Goal: Obtain resource: Obtain resource

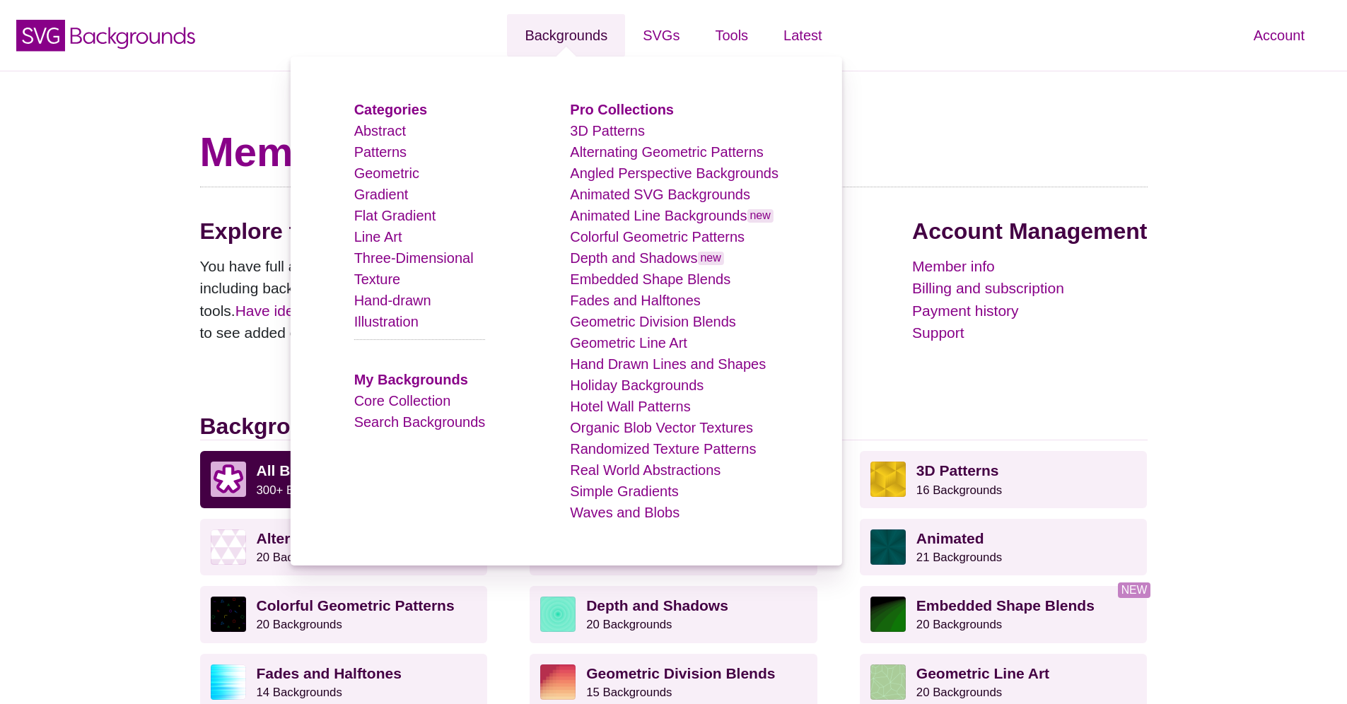
click at [589, 35] on link "Backgrounds" at bounding box center [566, 35] width 118 height 42
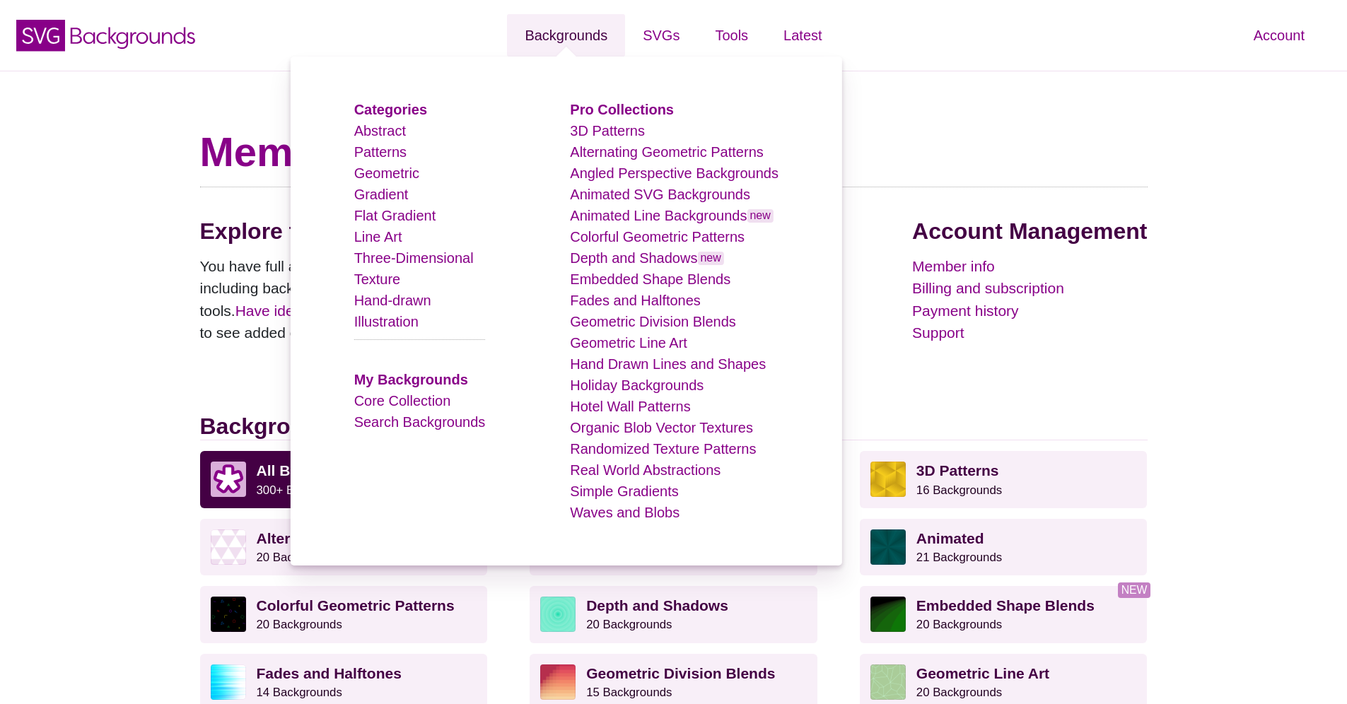
click at [593, 32] on link "Backgrounds" at bounding box center [566, 35] width 118 height 42
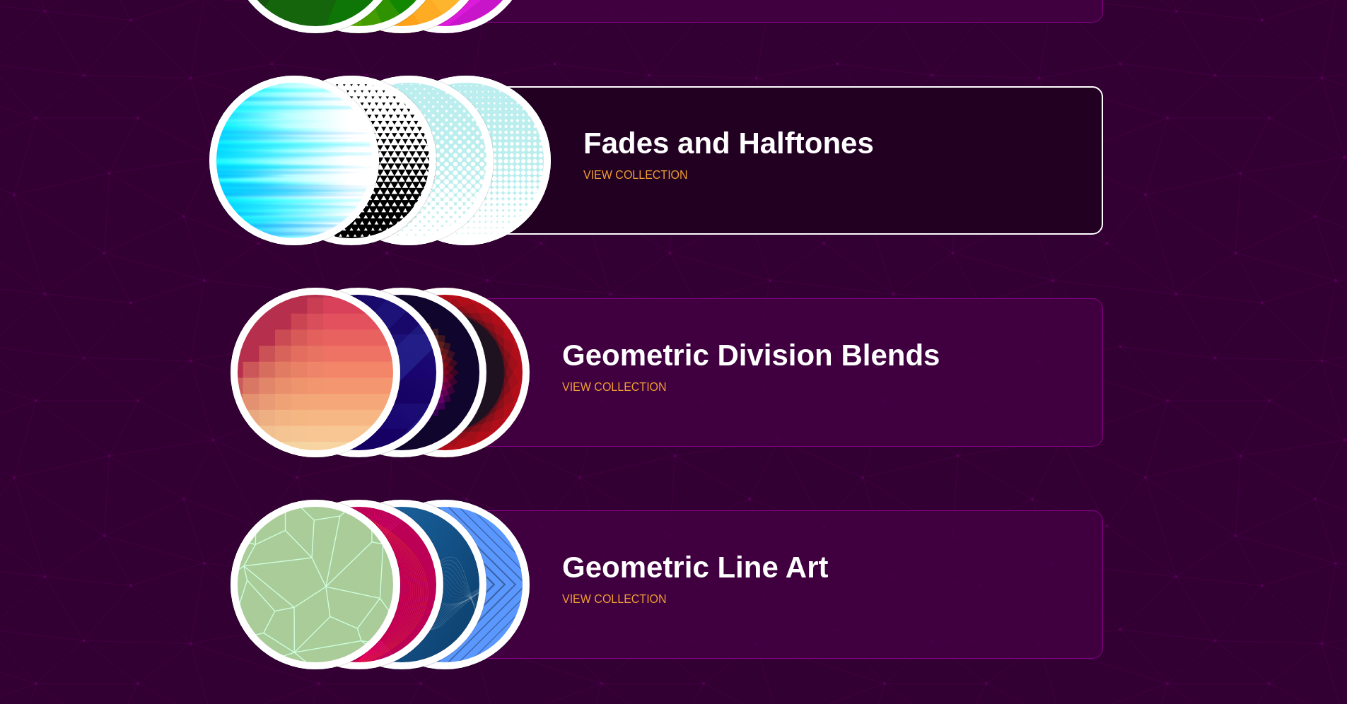
scroll to position [2487, 0]
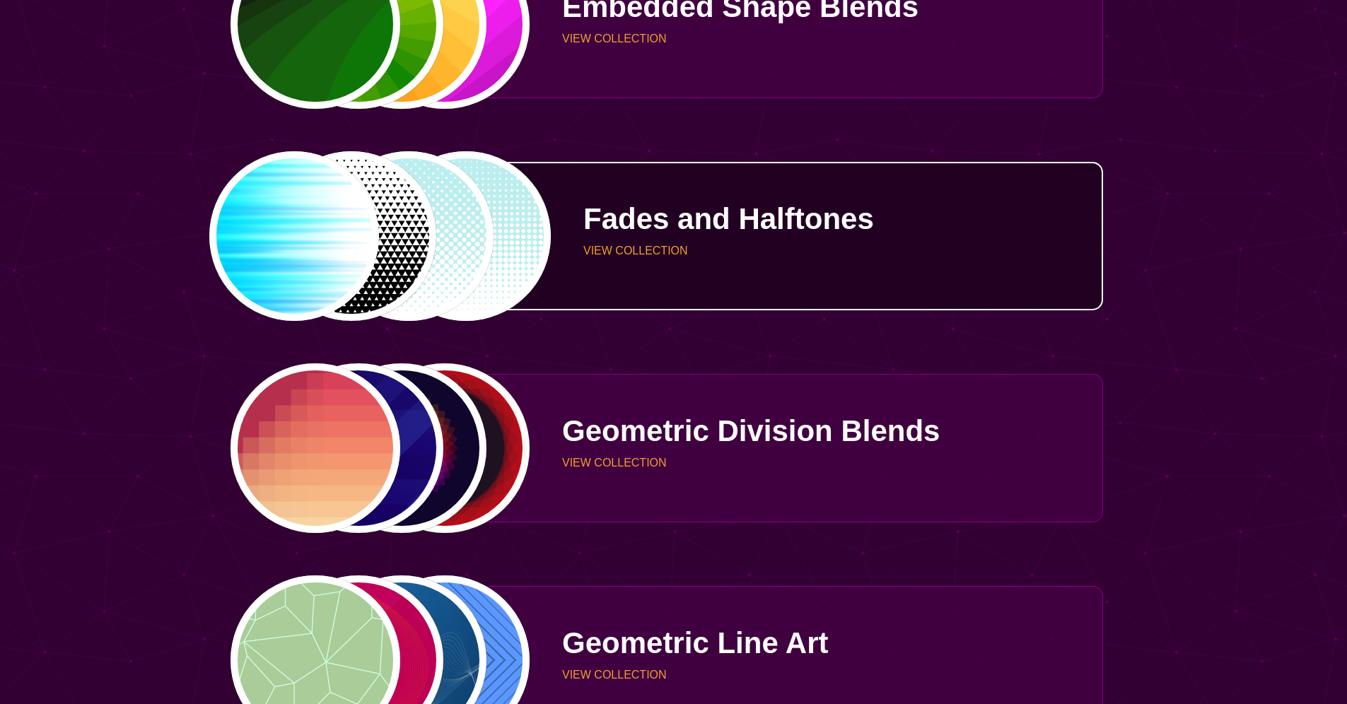
click at [467, 221] on div "PREVIEW PREVIEW PREVIEW PREVIEW" at bounding box center [380, 236] width 301 height 170
click at [605, 222] on p "Fades and Halftones" at bounding box center [837, 219] width 509 height 30
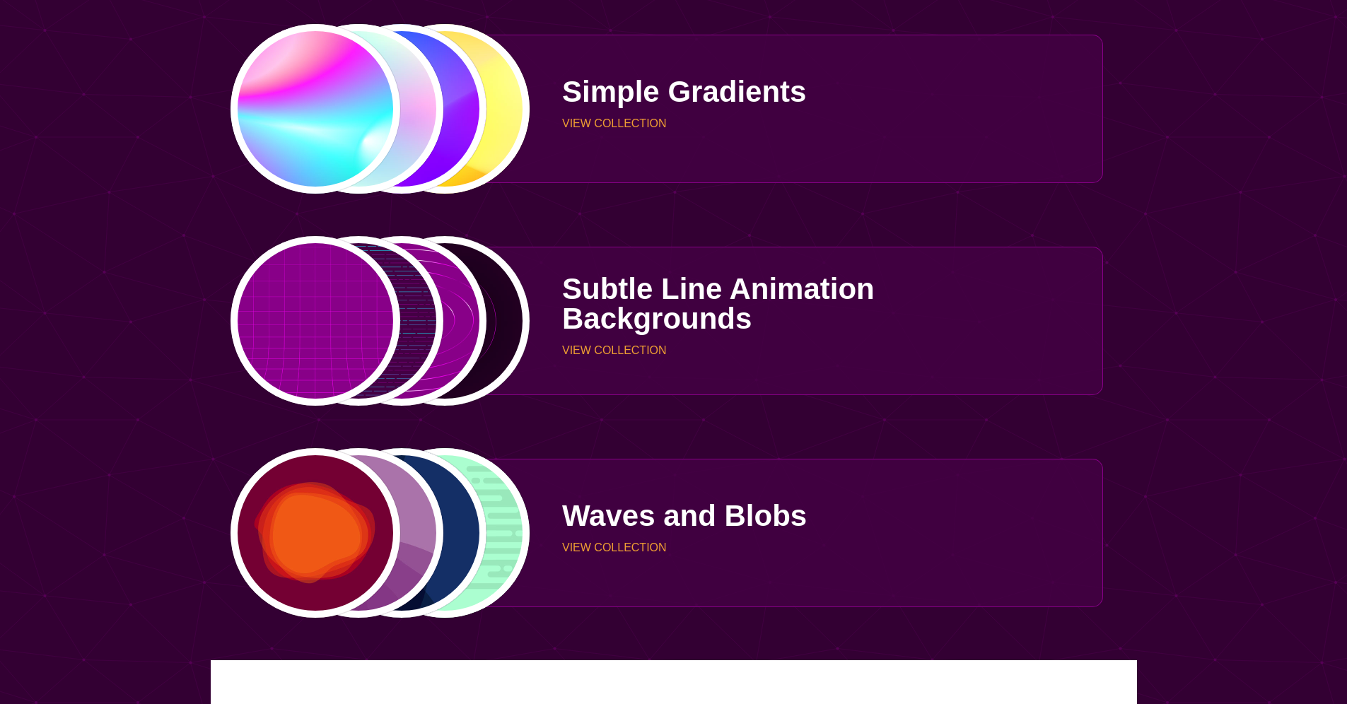
scroll to position [4767, 0]
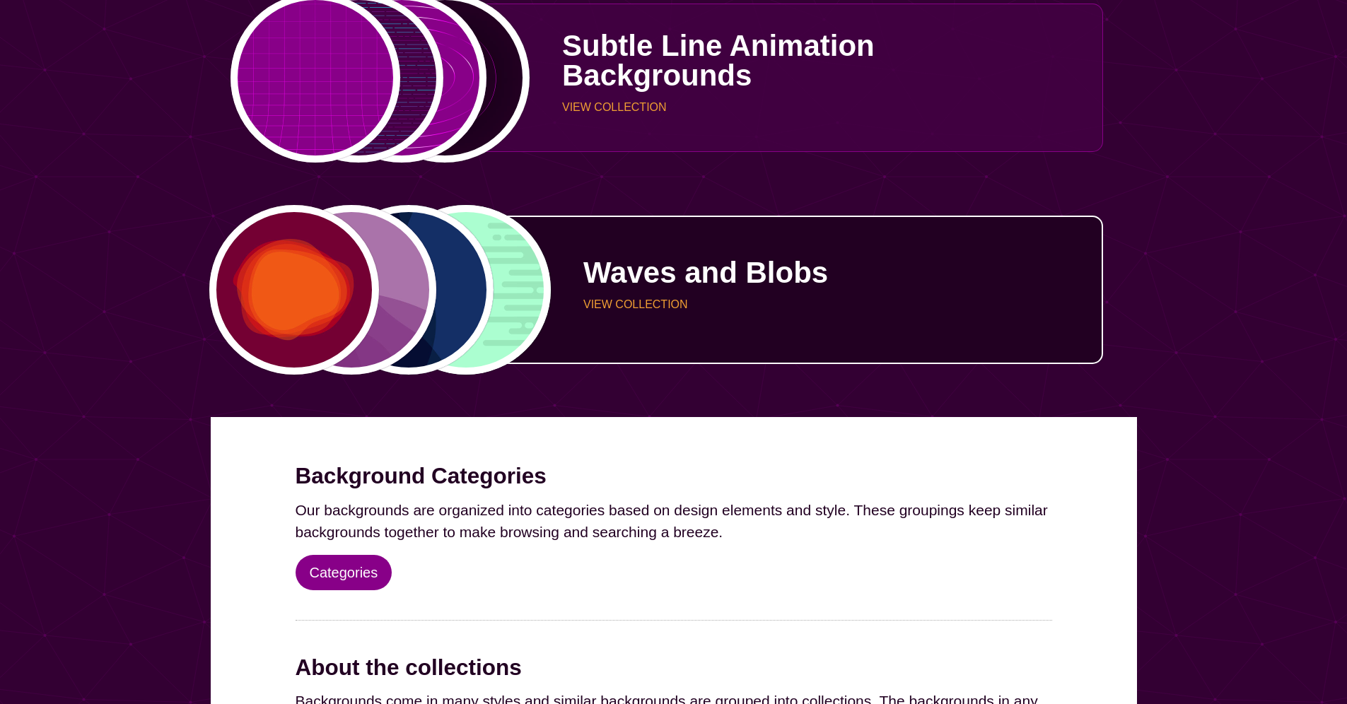
click at [644, 297] on div "Waves and Blobs VIEW COLLECTION" at bounding box center [816, 290] width 573 height 106
click at [647, 307] on p "VIEW COLLECTION" at bounding box center [837, 304] width 509 height 11
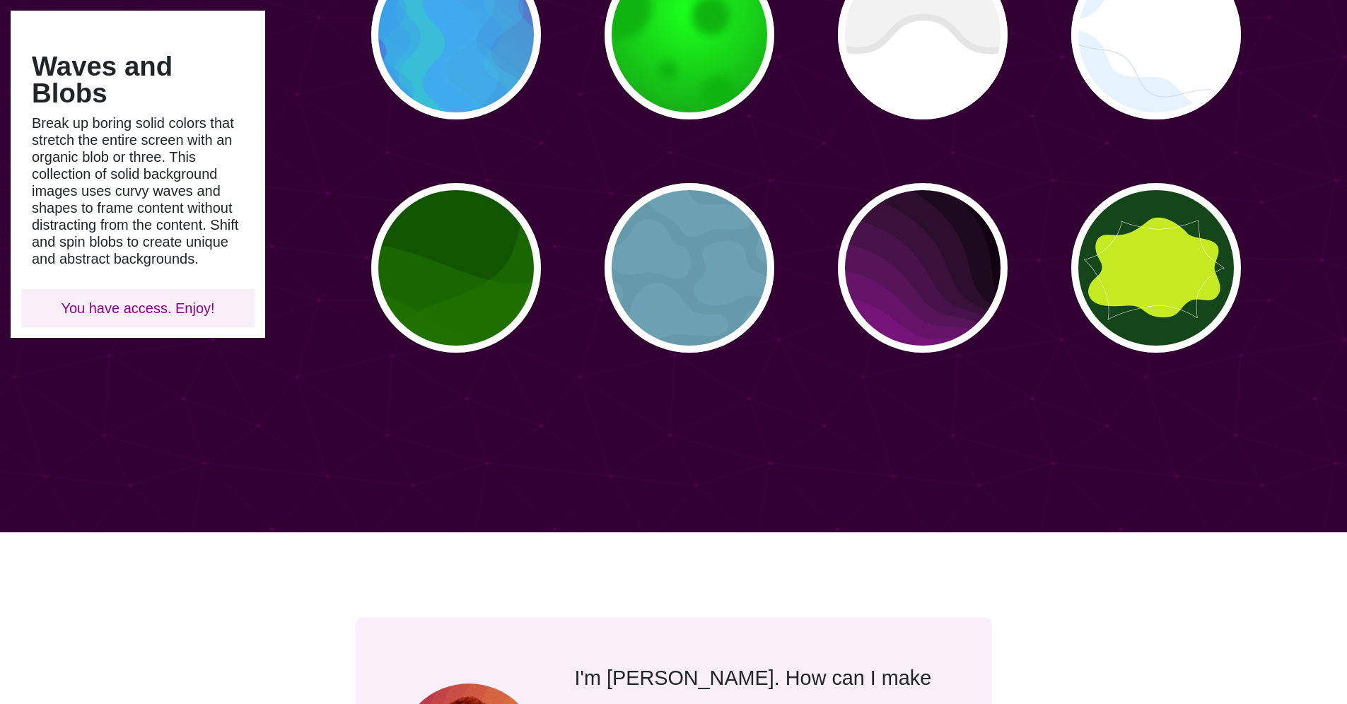
scroll to position [303, 0]
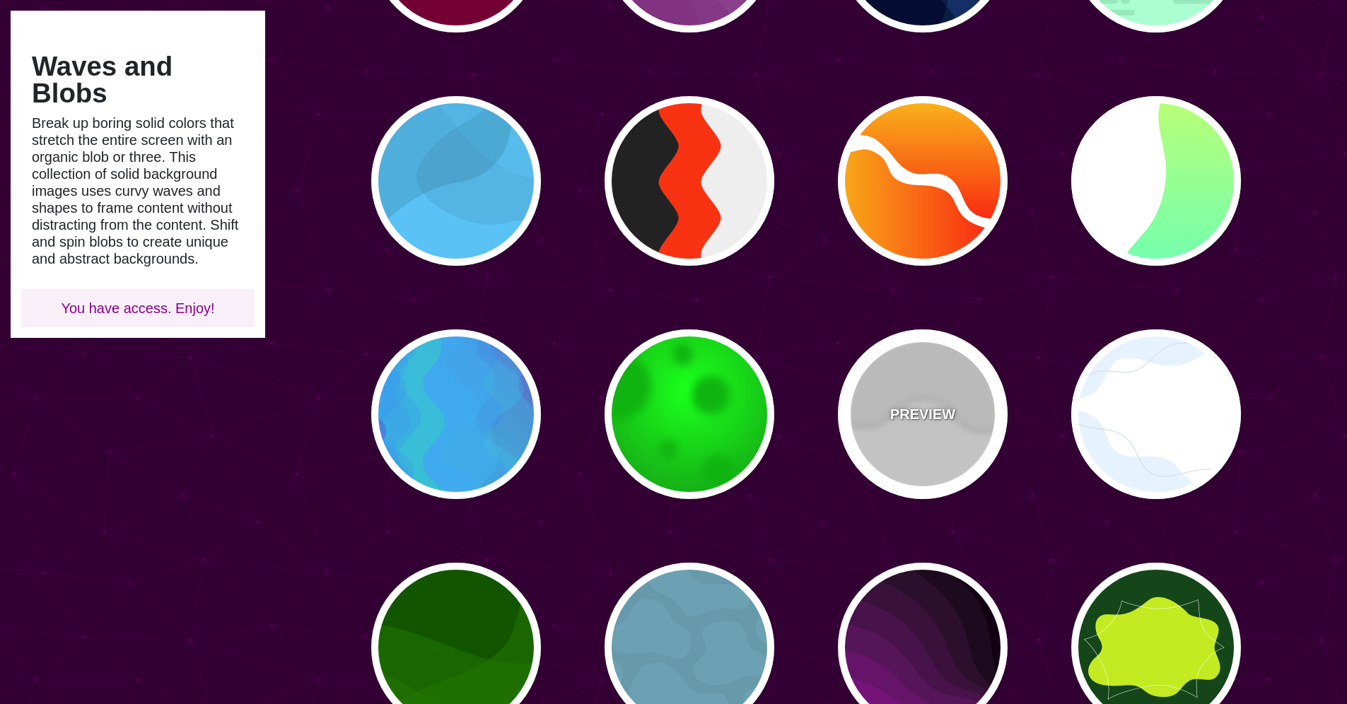
click at [967, 396] on div "PREVIEW" at bounding box center [923, 415] width 170 height 170
type input "#FFFFFF"
type input "#EEEEEE"
type input "#DDDDDD"
type input "400"
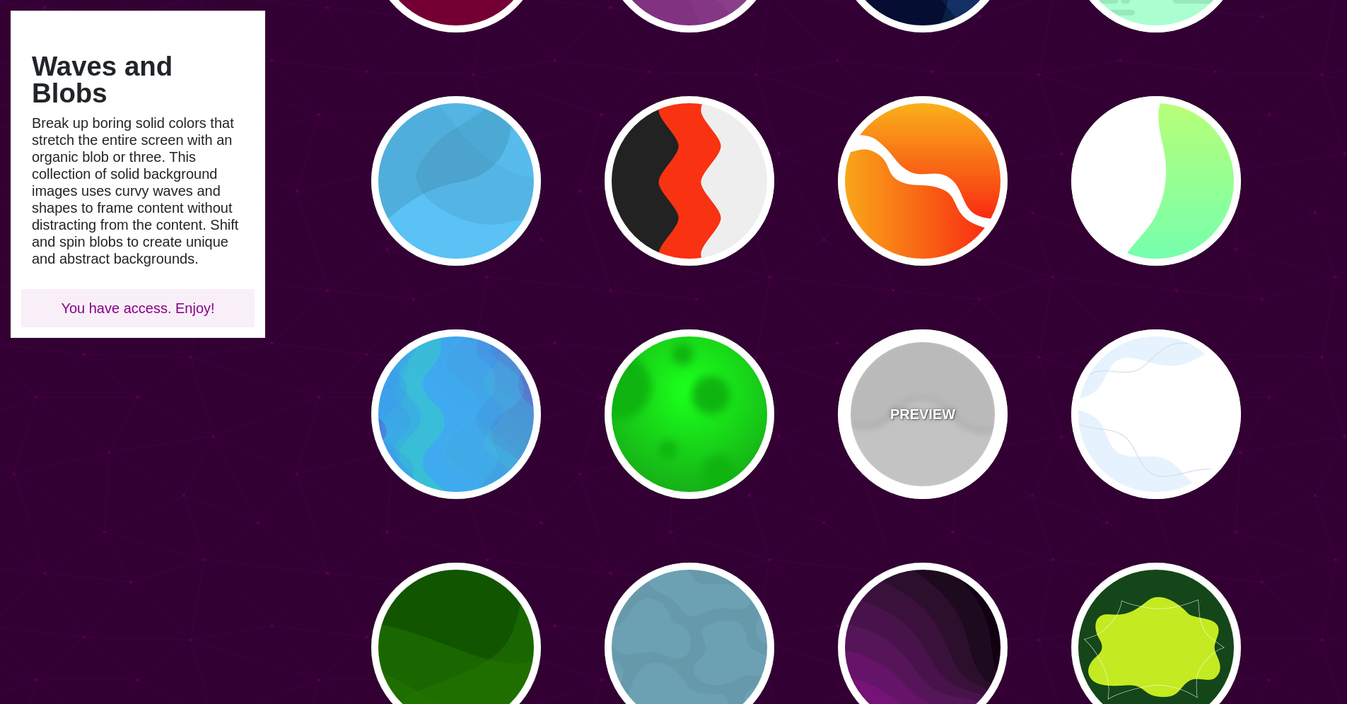
type input "10"
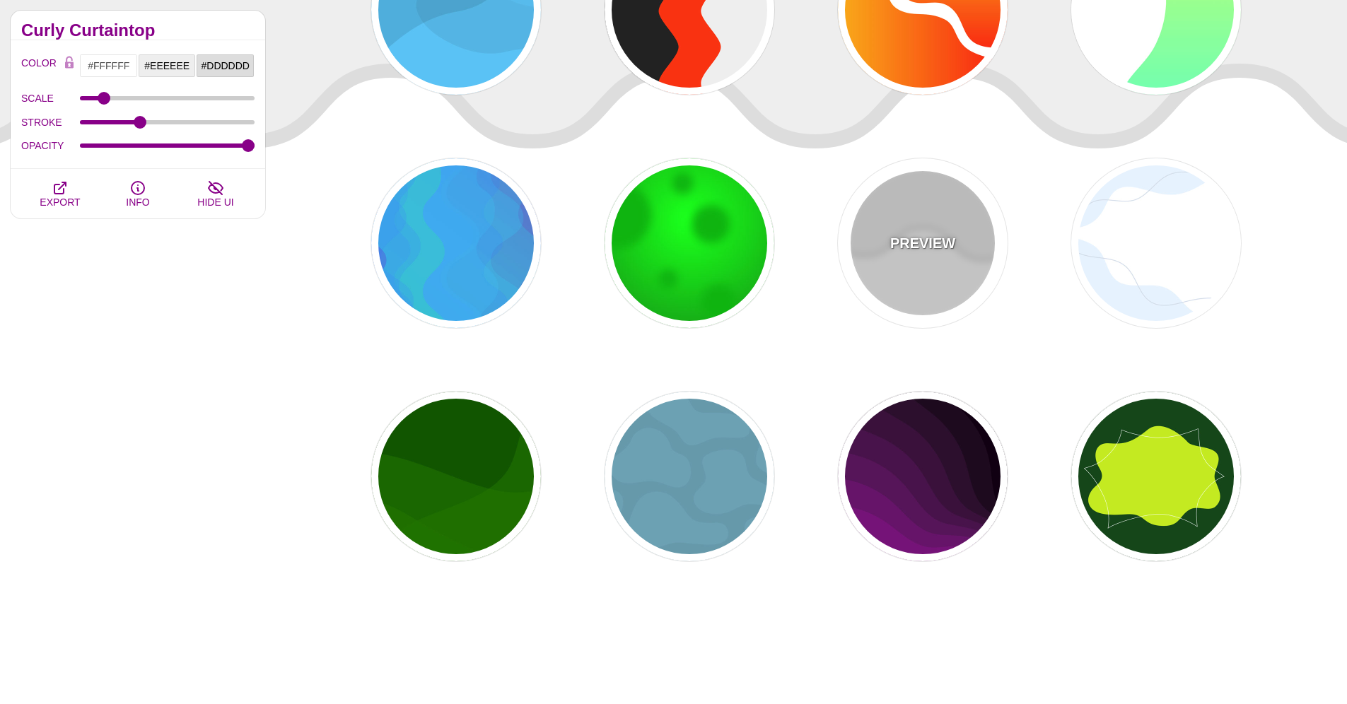
scroll to position [466, 0]
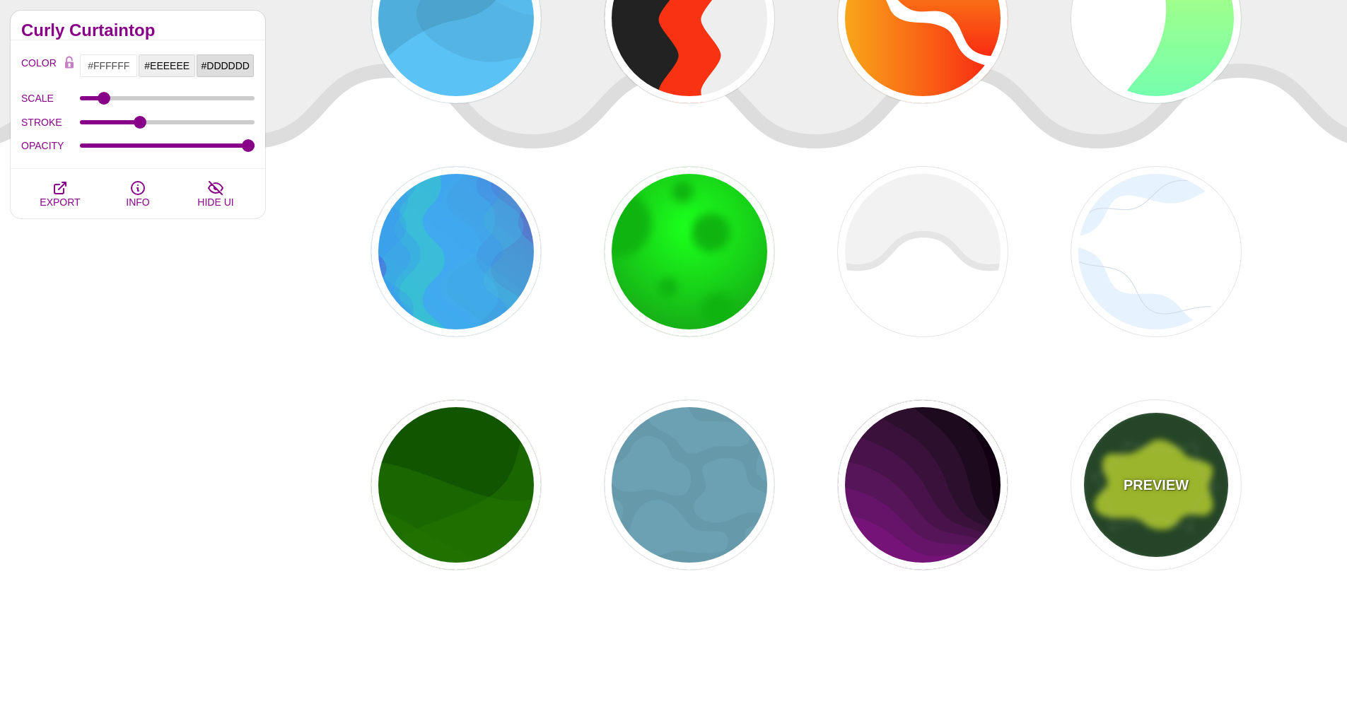
click at [1192, 482] on div "PREVIEW" at bounding box center [1156, 485] width 170 height 170
type input "#14461A"
type input "#C4EA21"
type input "#FFFFFF"
type input "0"
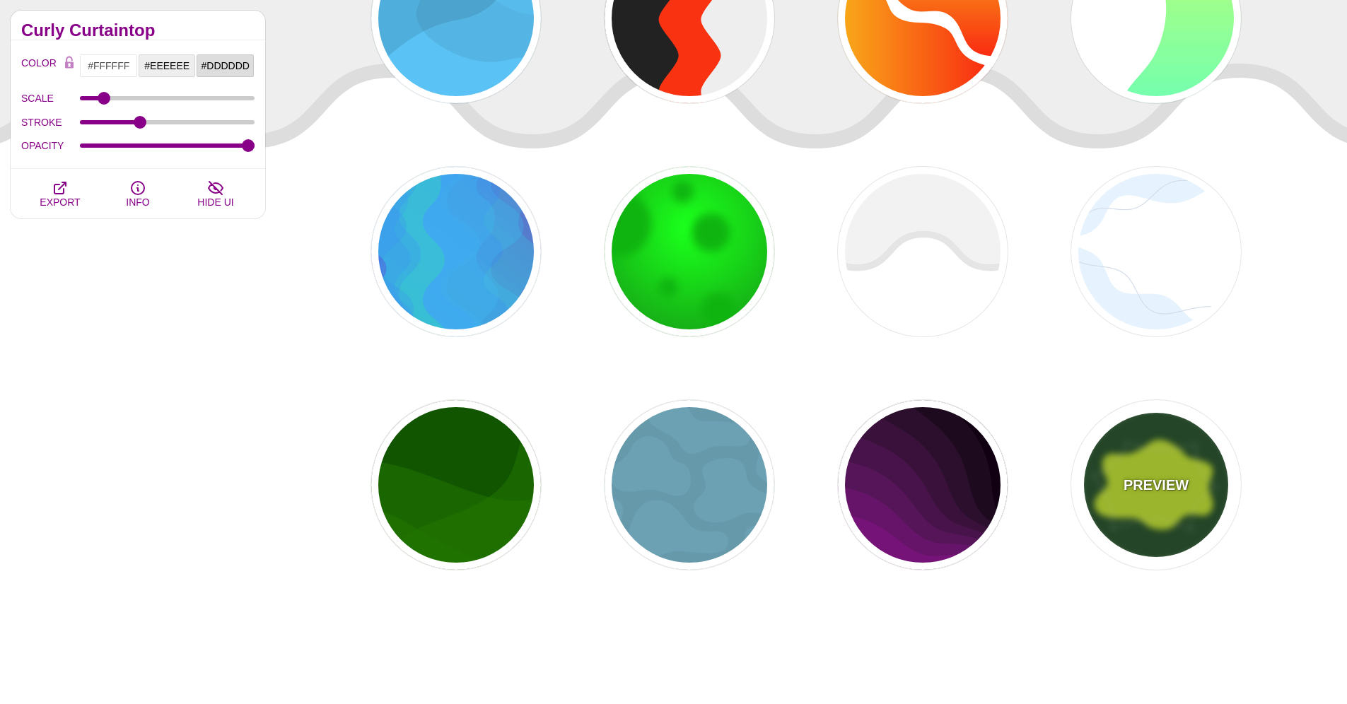
type input "3"
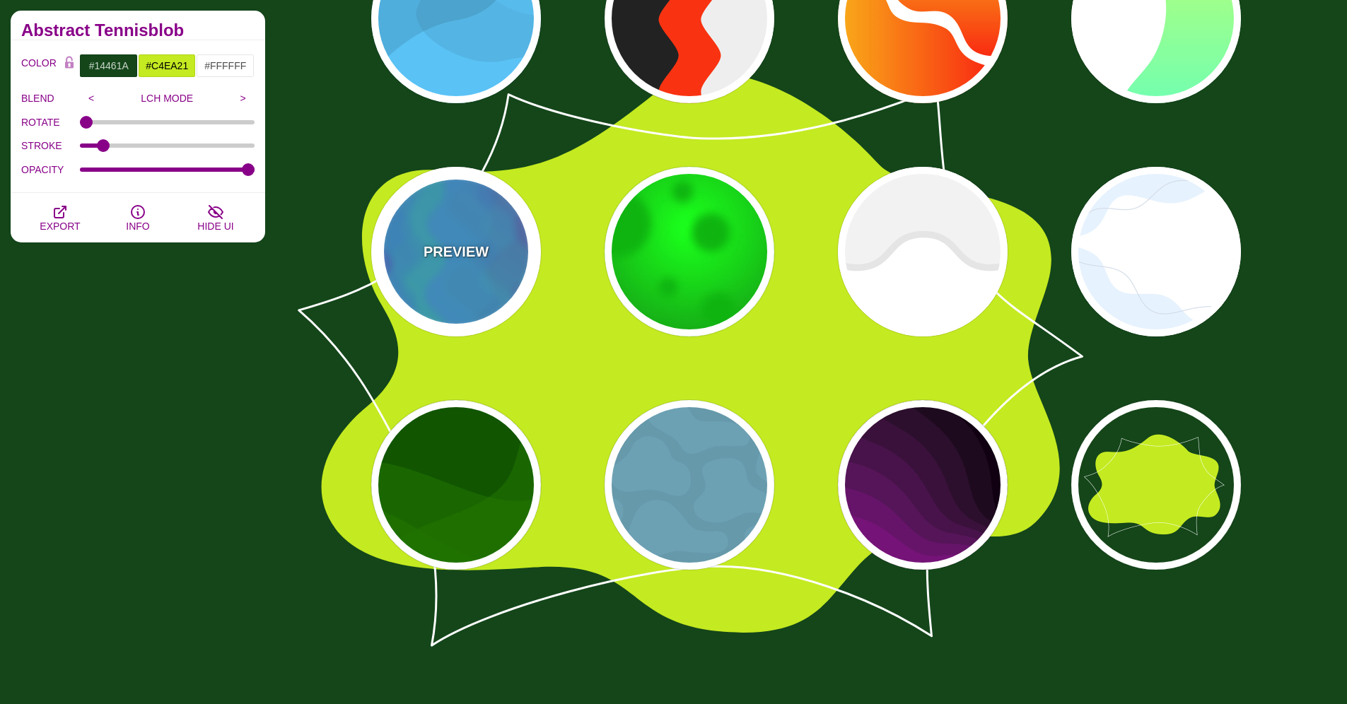
click at [466, 262] on div "PREVIEW" at bounding box center [456, 252] width 170 height 170
type input "#0088FF"
type input "#00FF77"
type input "#BB00CC"
type input "0"
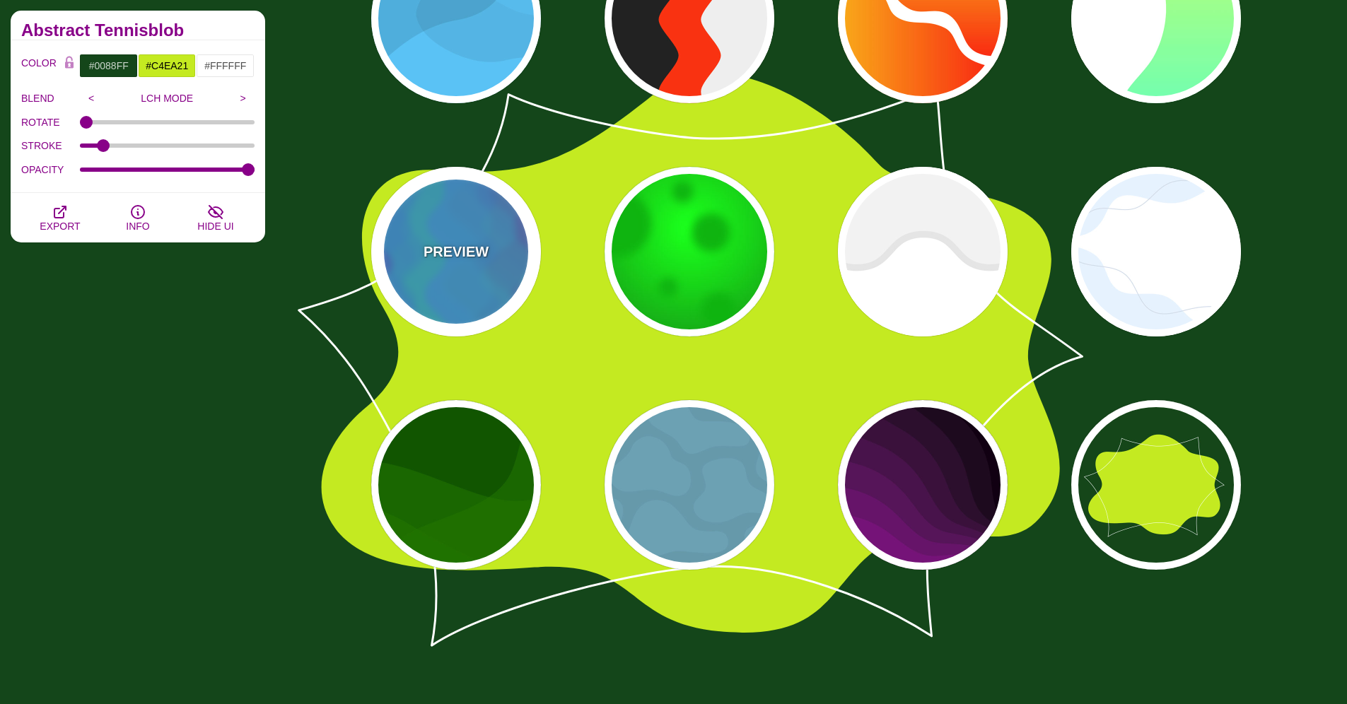
type input "0"
type input "0.2"
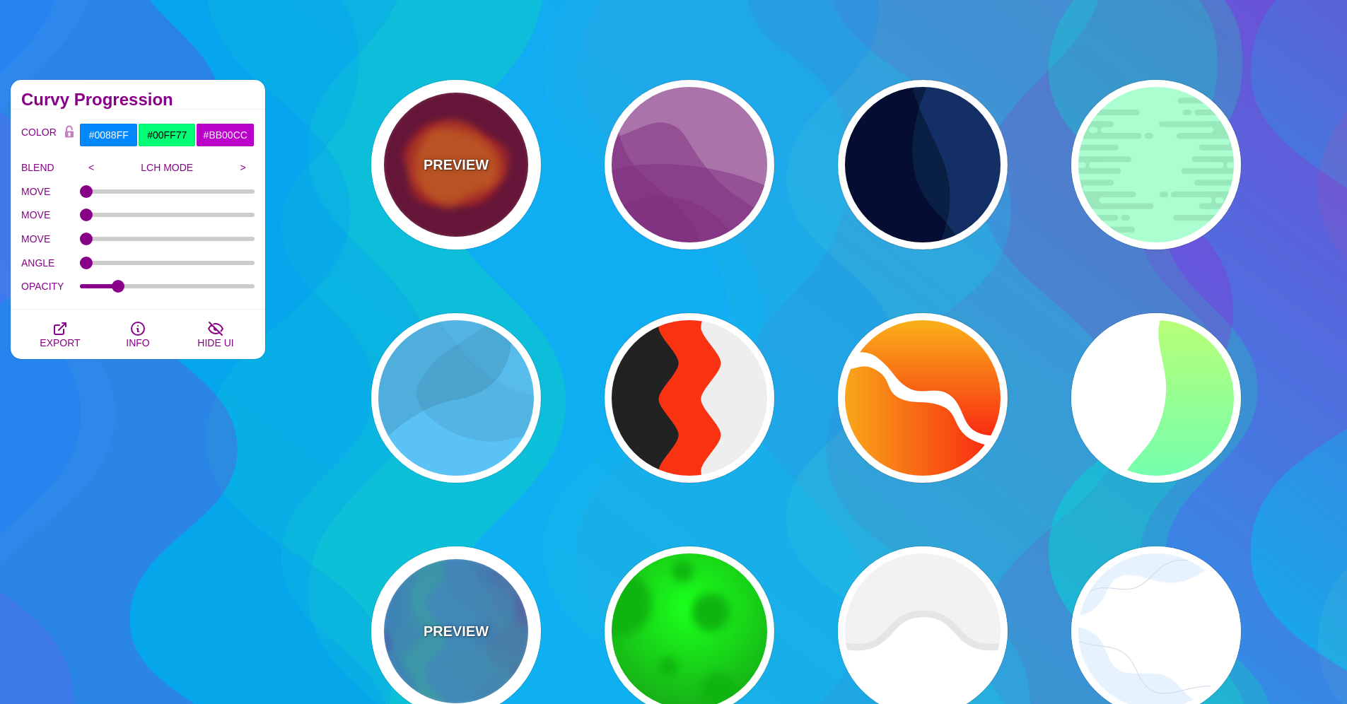
scroll to position [68, 0]
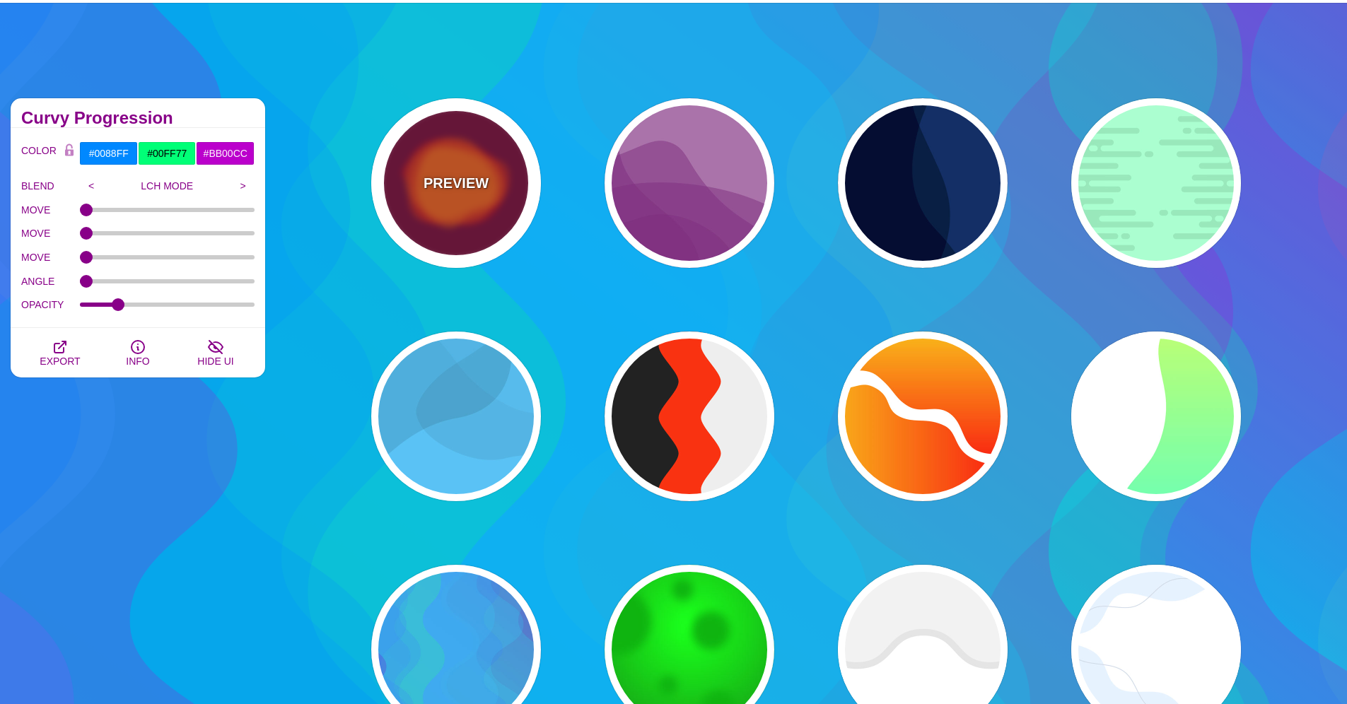
click at [476, 215] on div "PREVIEW" at bounding box center [456, 183] width 170 height 170
type input "#770033"
type input "#FF0000"
type input "#FF7700"
type input "2000"
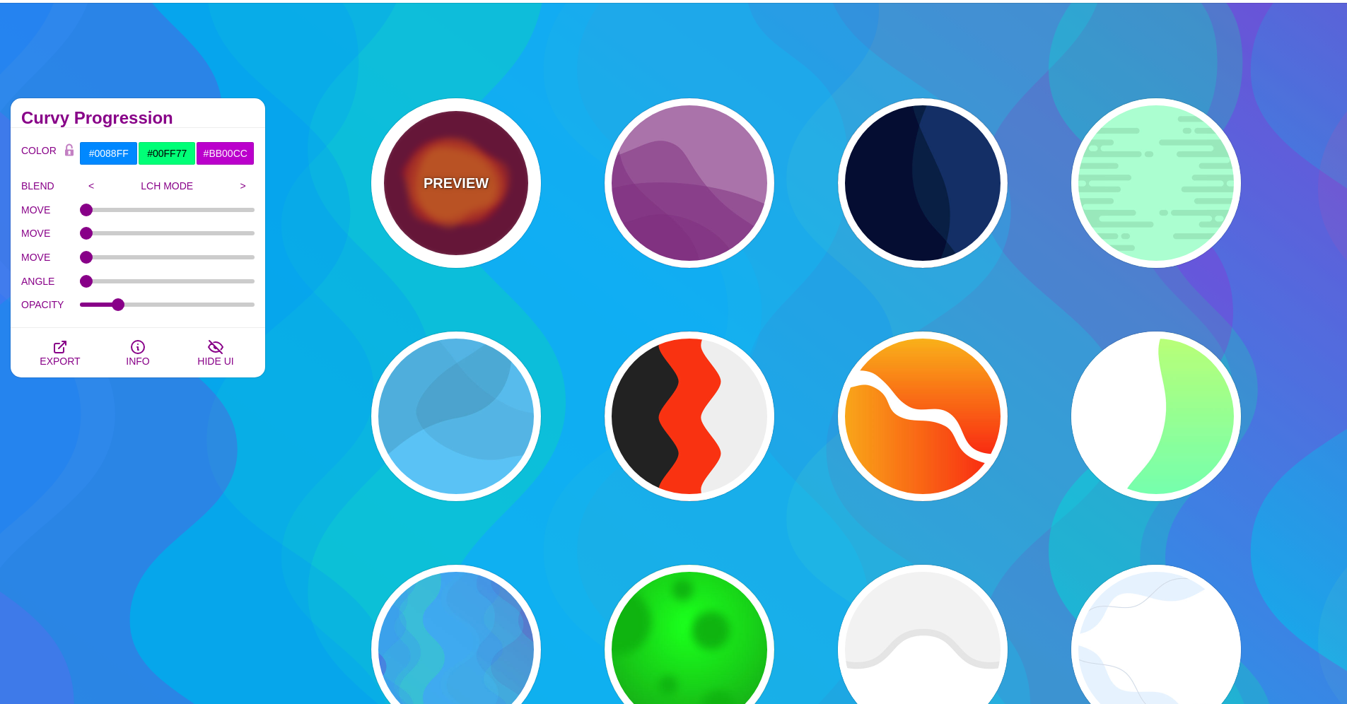
type input "0.5"
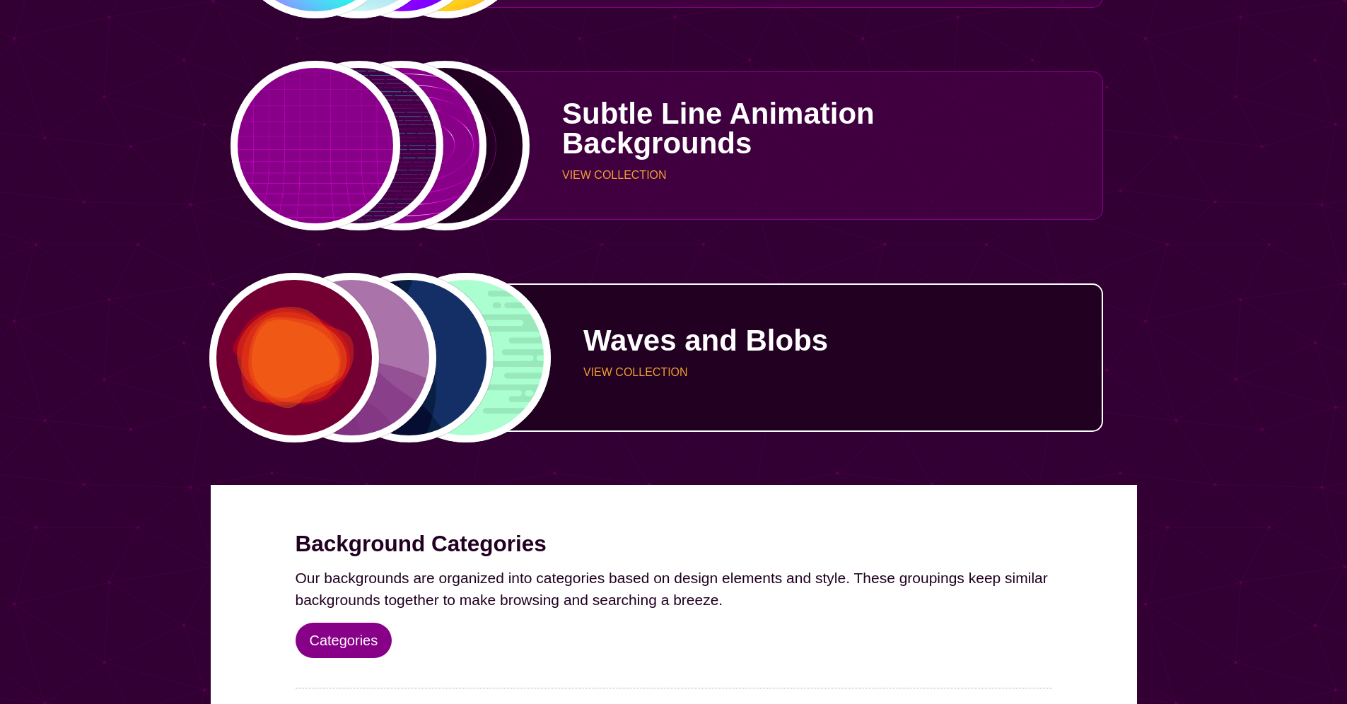
scroll to position [4708, 0]
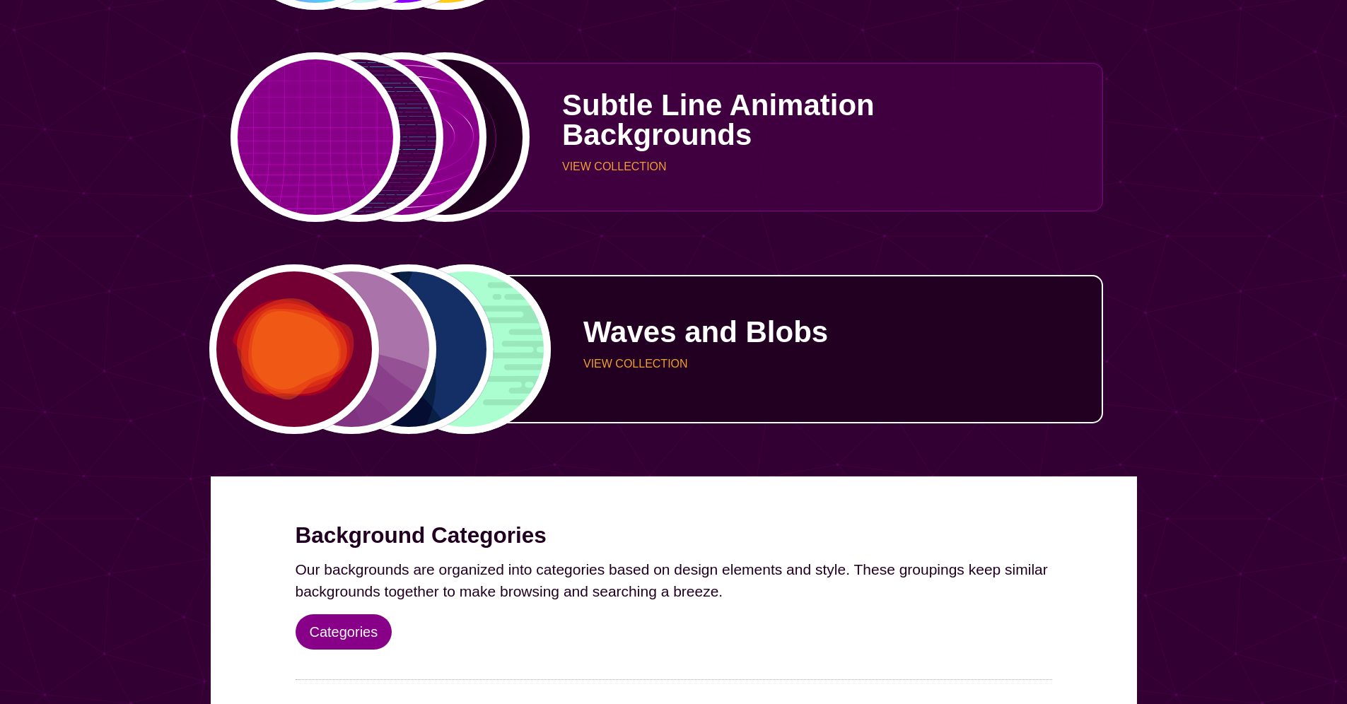
click at [641, 361] on p "VIEW COLLECTION" at bounding box center [837, 364] width 509 height 11
click at [597, 362] on p "VIEW COLLECTION" at bounding box center [837, 364] width 509 height 11
click at [603, 366] on p "VIEW COLLECTION" at bounding box center [837, 364] width 509 height 11
click at [603, 329] on p "Waves and Blobs" at bounding box center [837, 333] width 509 height 30
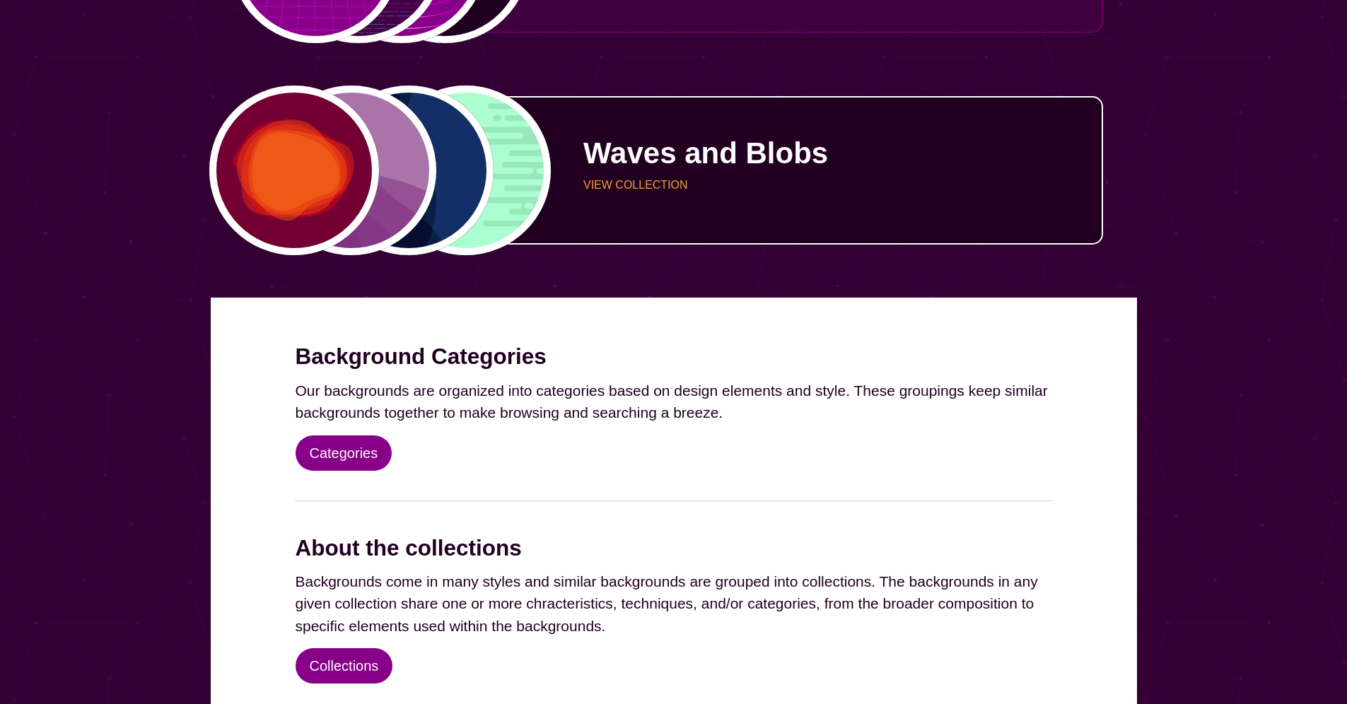
scroll to position [4878, 0]
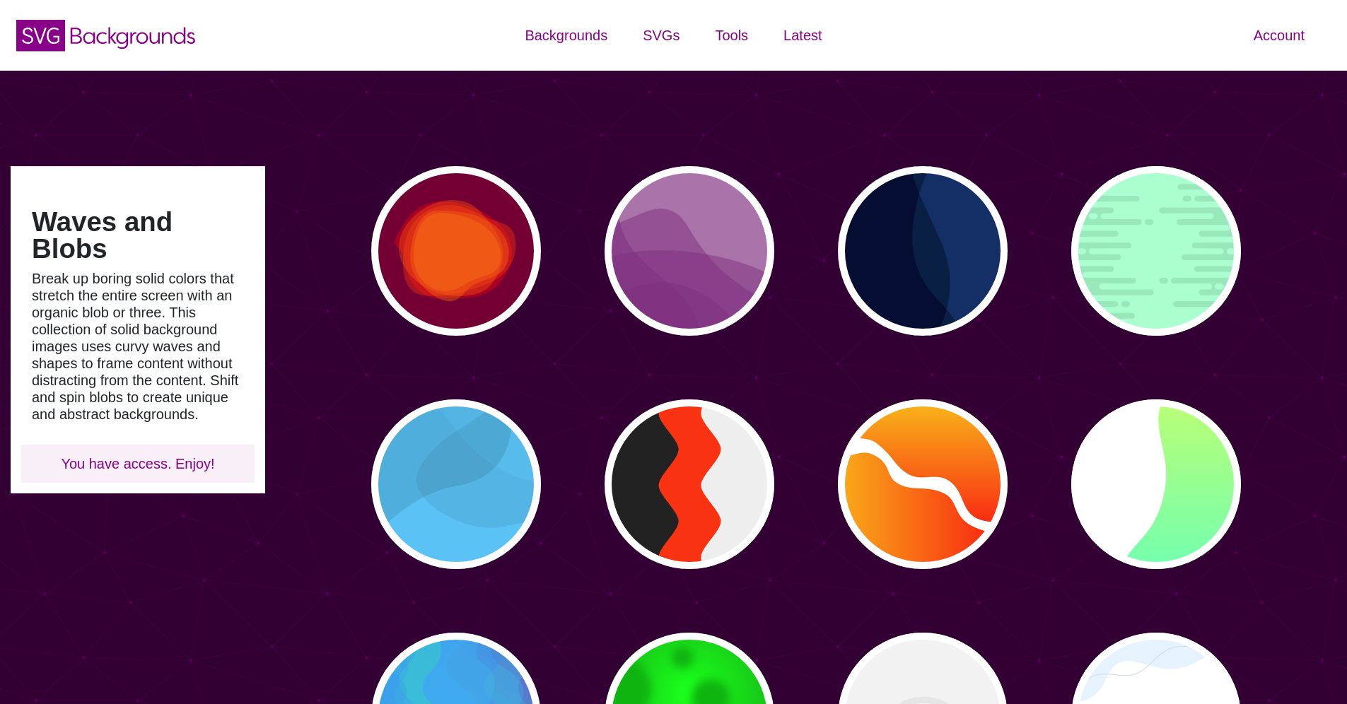
scroll to position [187, 0]
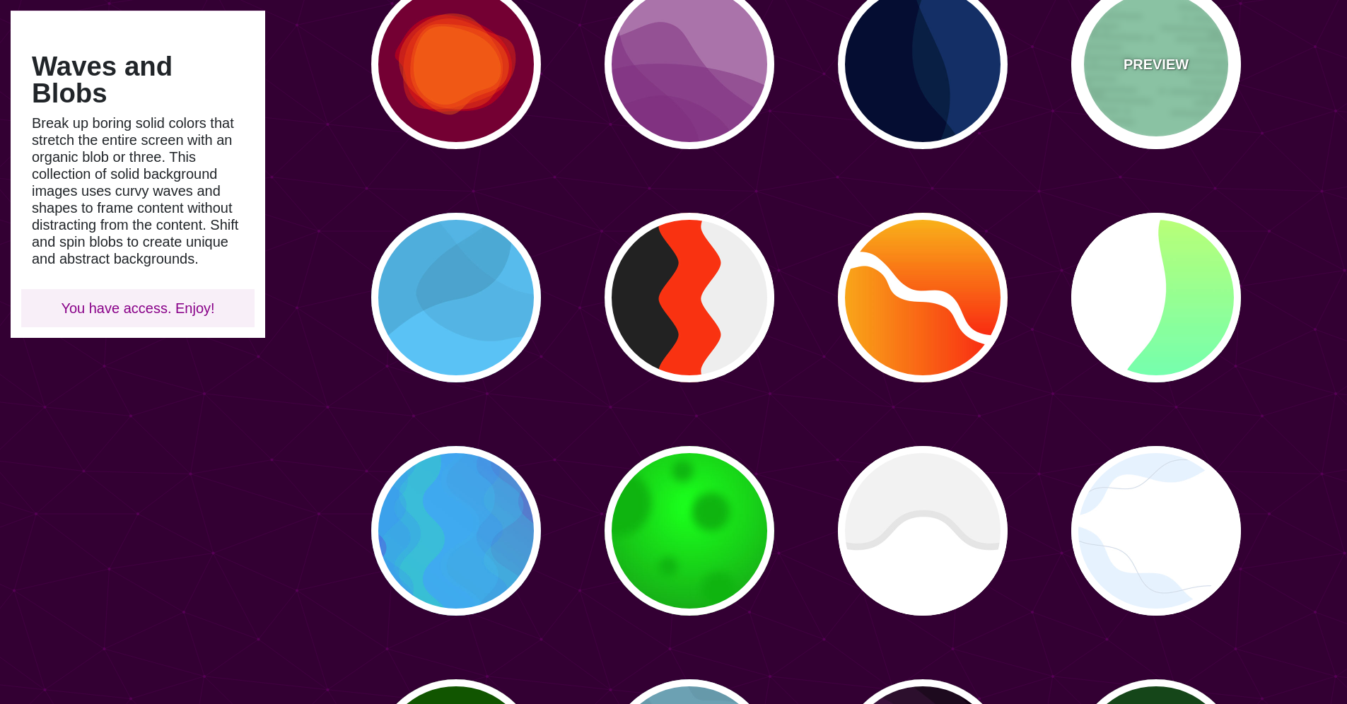
click at [1156, 136] on div "PREVIEW" at bounding box center [1156, 64] width 170 height 170
type input "#A6FFD0"
type input "#96E6BC"
type input "0"
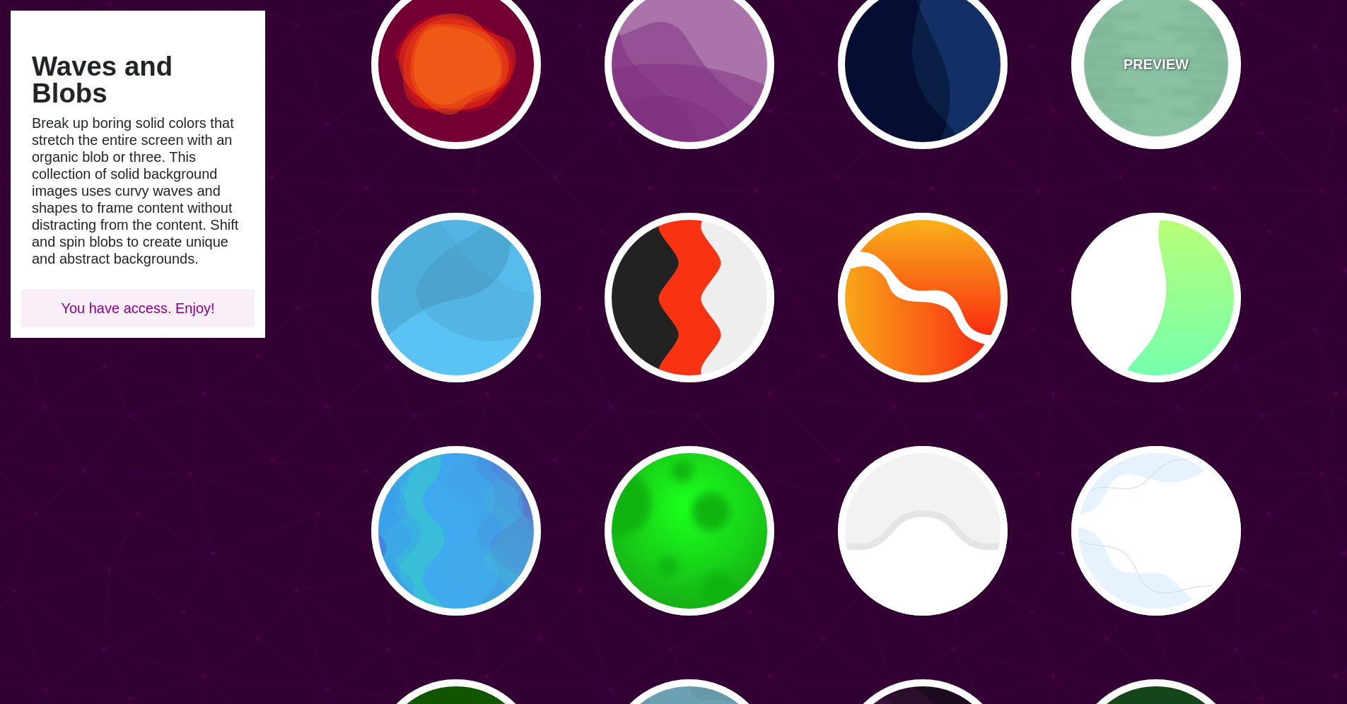
type input "0"
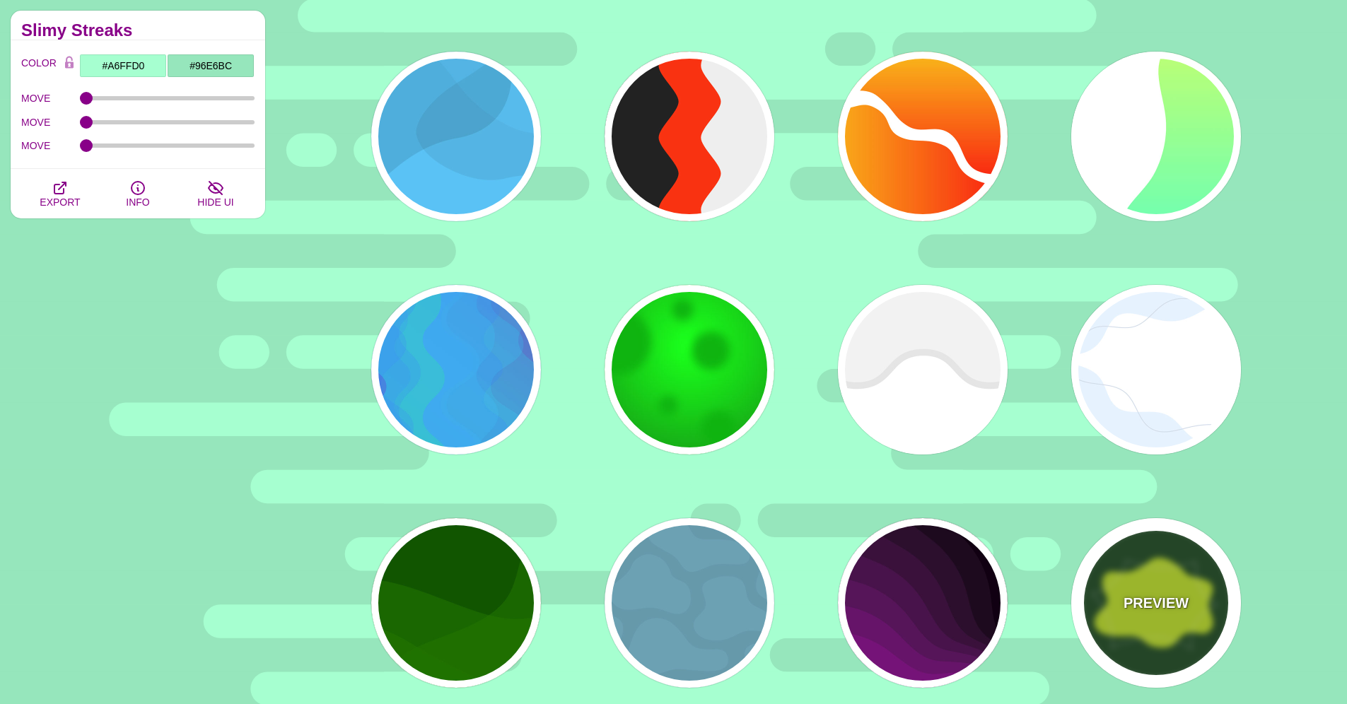
scroll to position [588, 0]
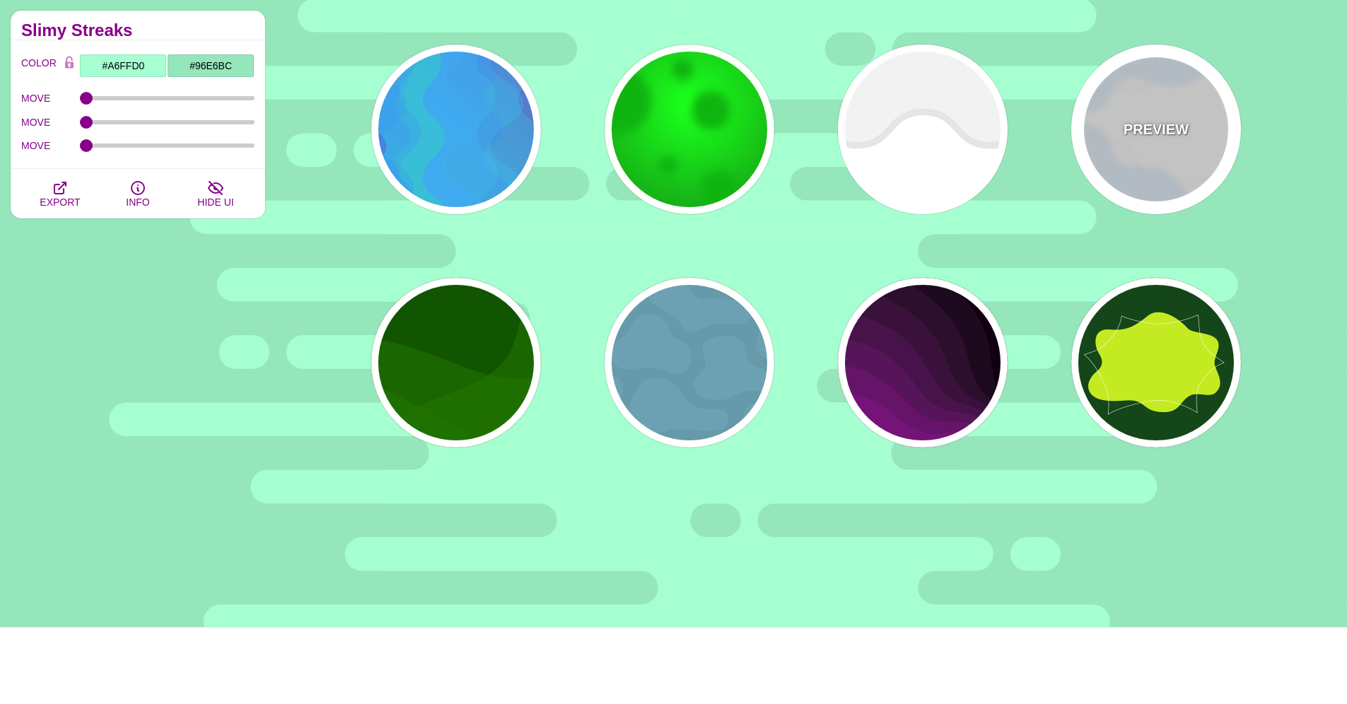
click at [1115, 170] on div "PREVIEW" at bounding box center [1156, 130] width 170 height 170
type input "#FFFFFF"
type input "#E7F2FF"
type input "#D2DCE8"
type input "4"
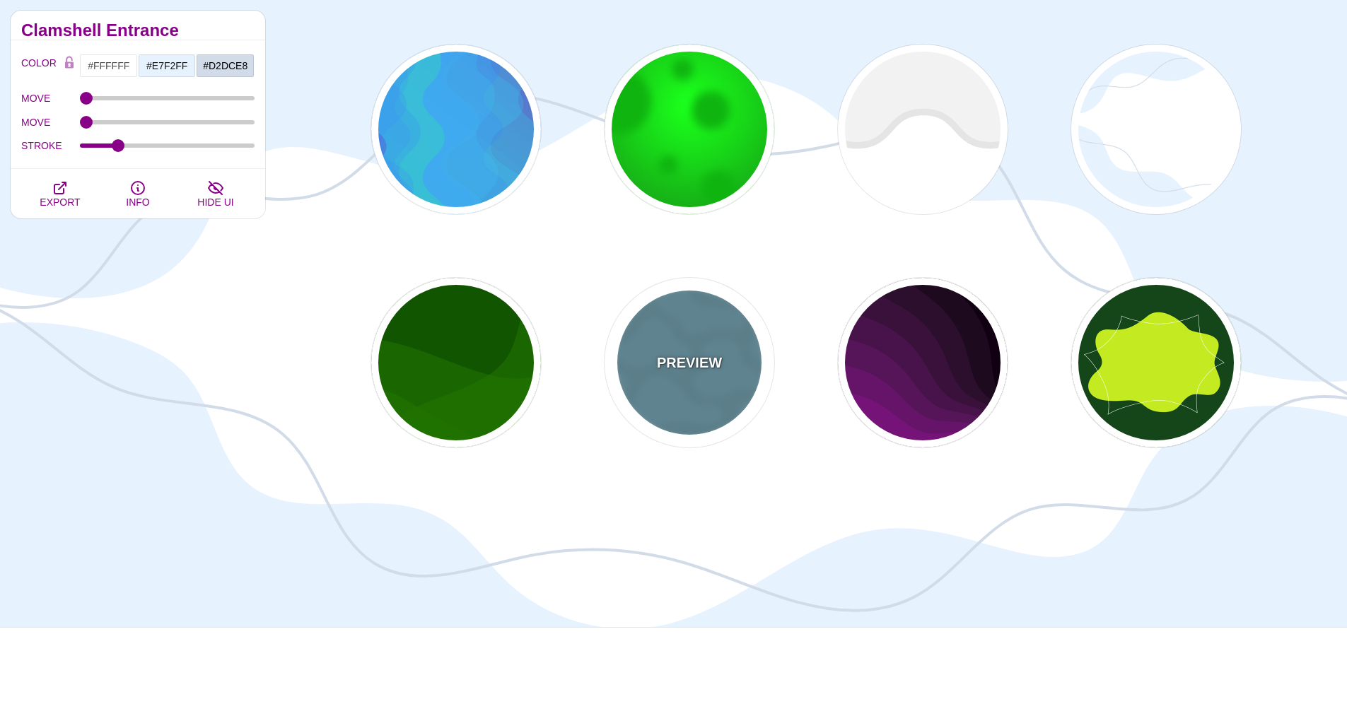
click at [690, 419] on div "PREVIEW" at bounding box center [690, 363] width 170 height 170
type input "#6699AA"
type input "#6CA1B3"
type input "1"
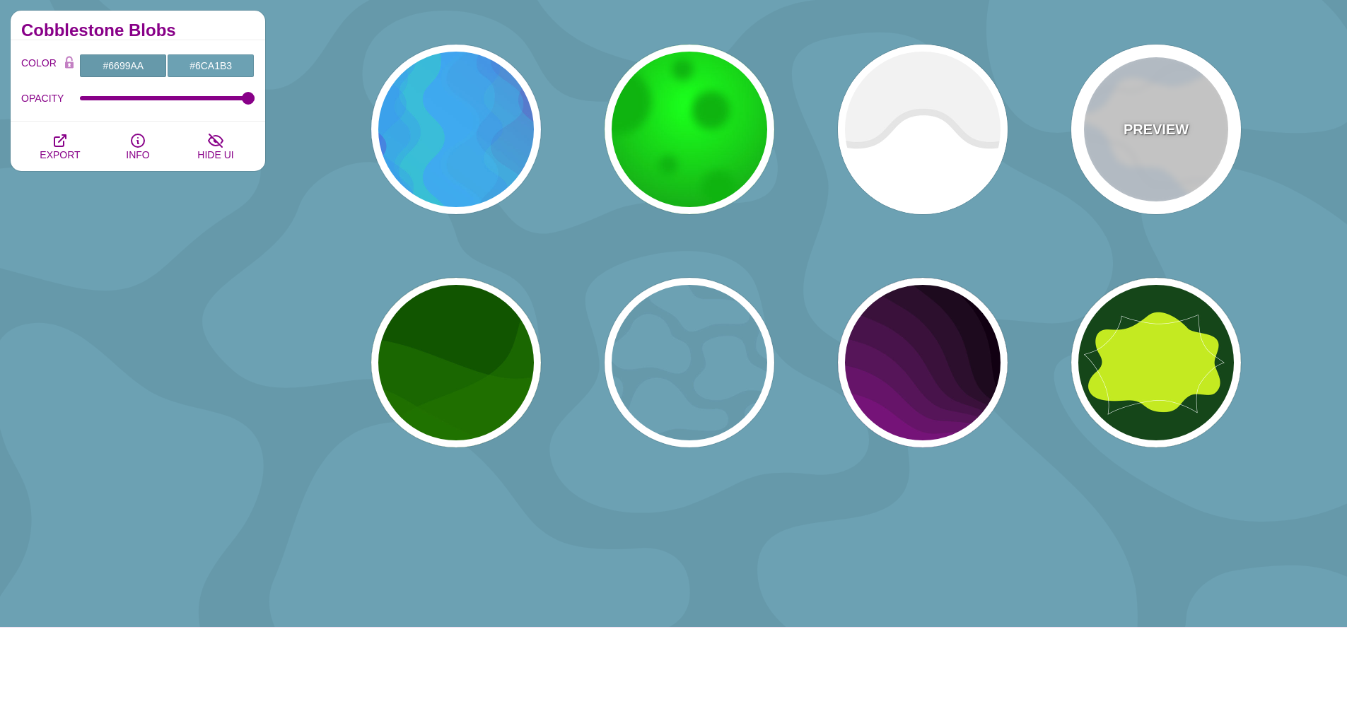
click at [1122, 161] on div "PREVIEW" at bounding box center [1156, 130] width 170 height 170
type input "#FFFFFF"
type input "#E7F2FF"
type input "0"
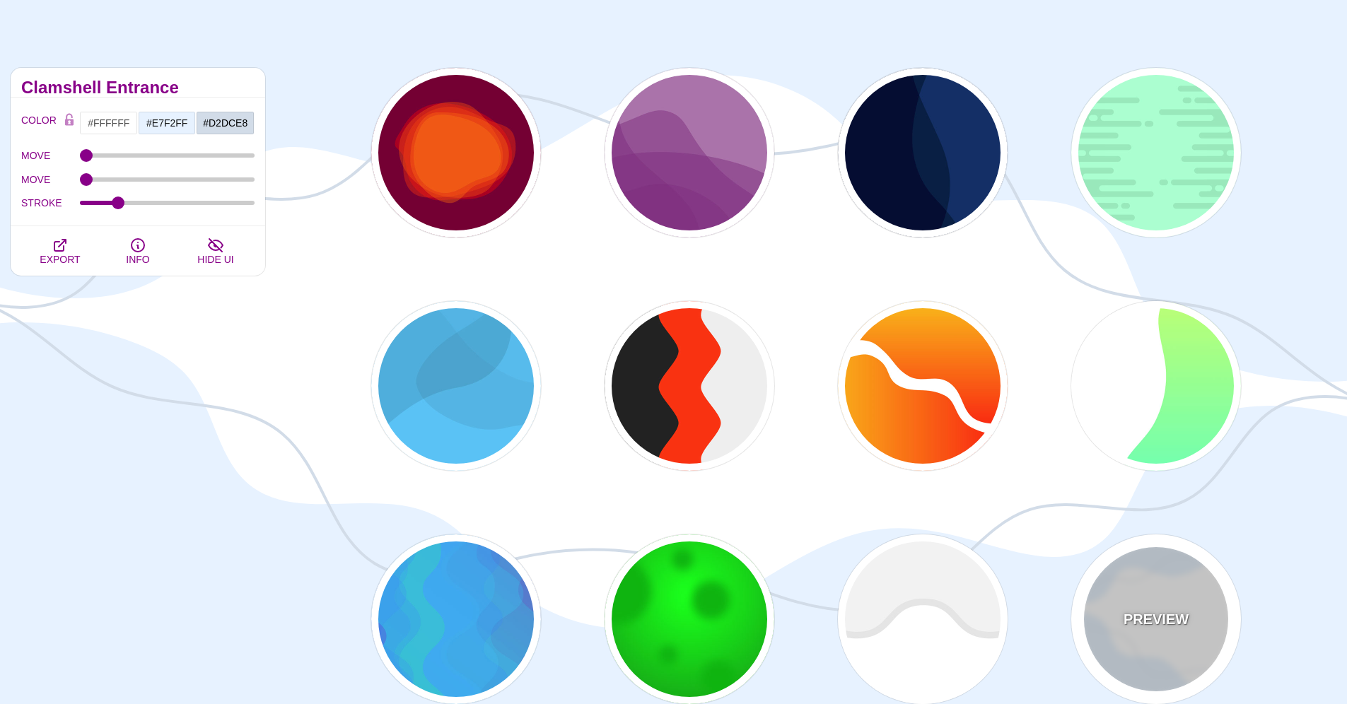
scroll to position [89, 0]
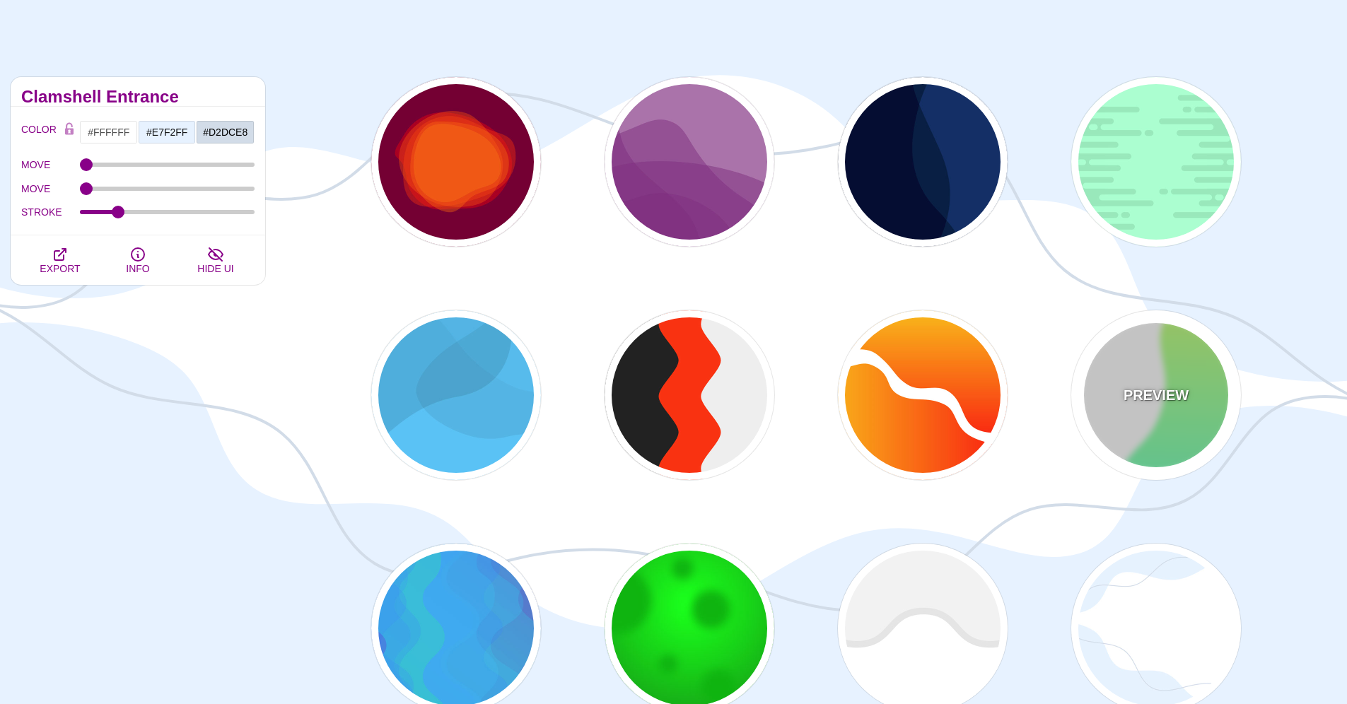
click at [1168, 420] on div "PREVIEW" at bounding box center [1156, 395] width 170 height 170
type input "#00FFFF"
type input "#CCFF66"
type input "#EEEEEE"
type input "0"
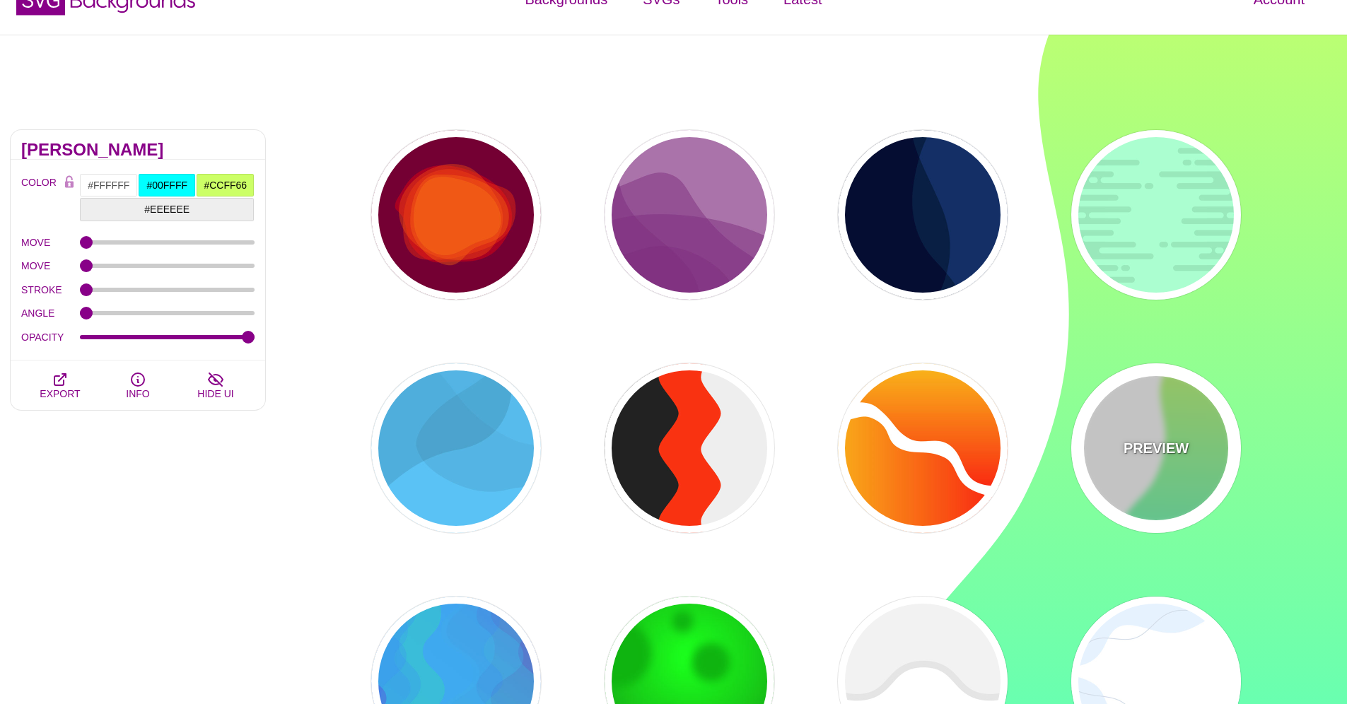
scroll to position [0, 0]
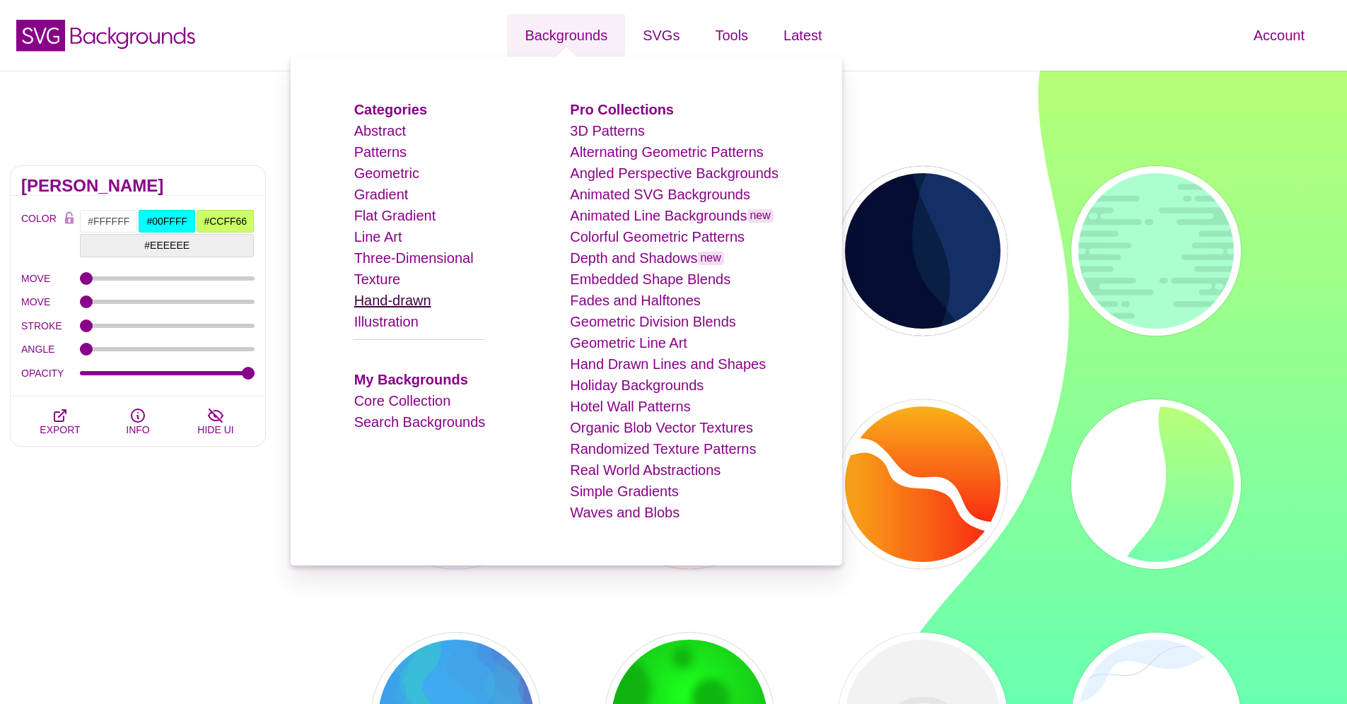
click at [421, 305] on link "Hand-drawn" at bounding box center [392, 301] width 77 height 16
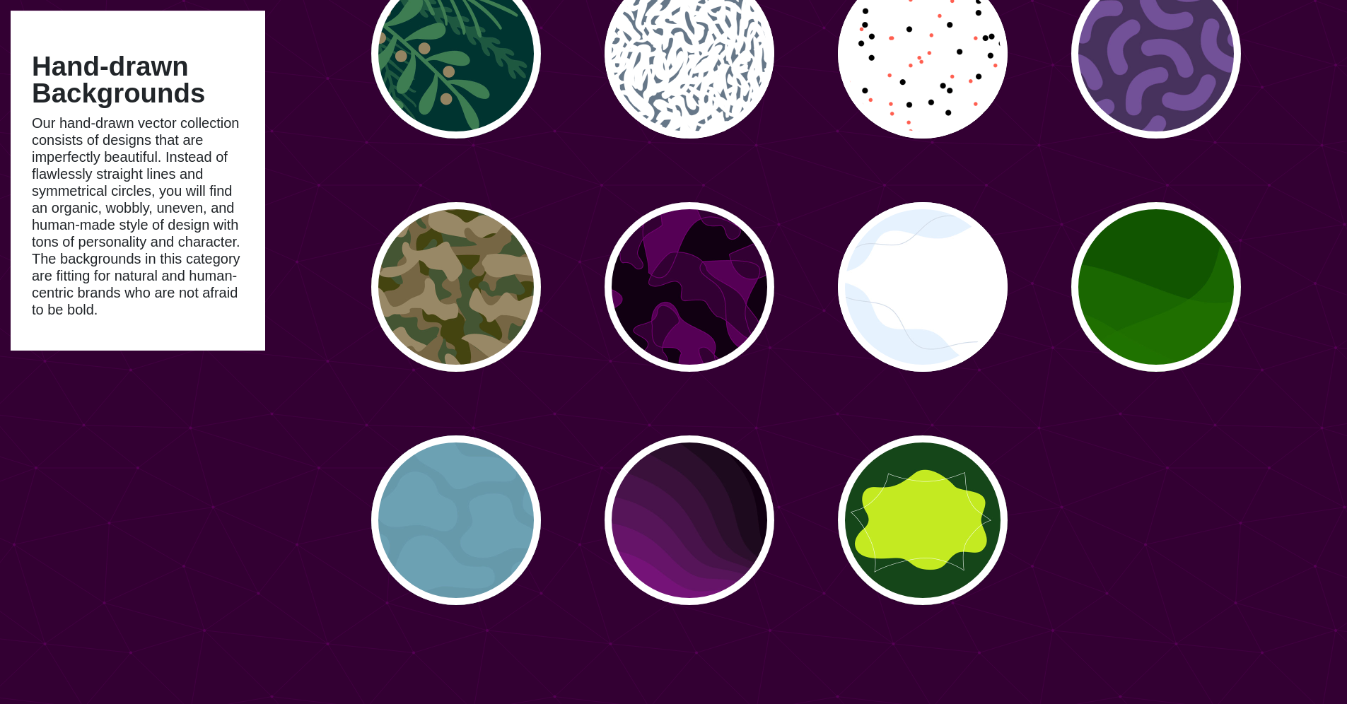
scroll to position [1098, 0]
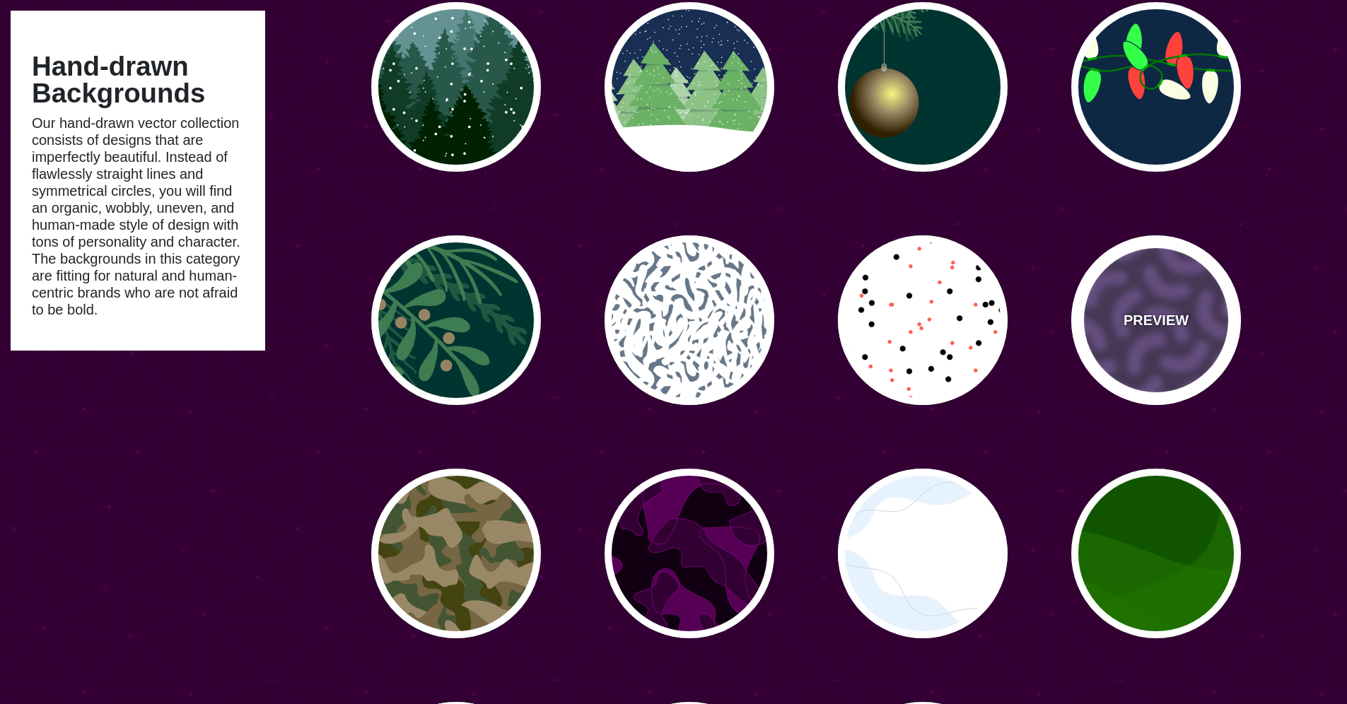
click at [1164, 324] on p "PREVIEW" at bounding box center [1156, 320] width 65 height 21
type input "#46315D"
type input "#735098"
type input "0"
type input "0.3"
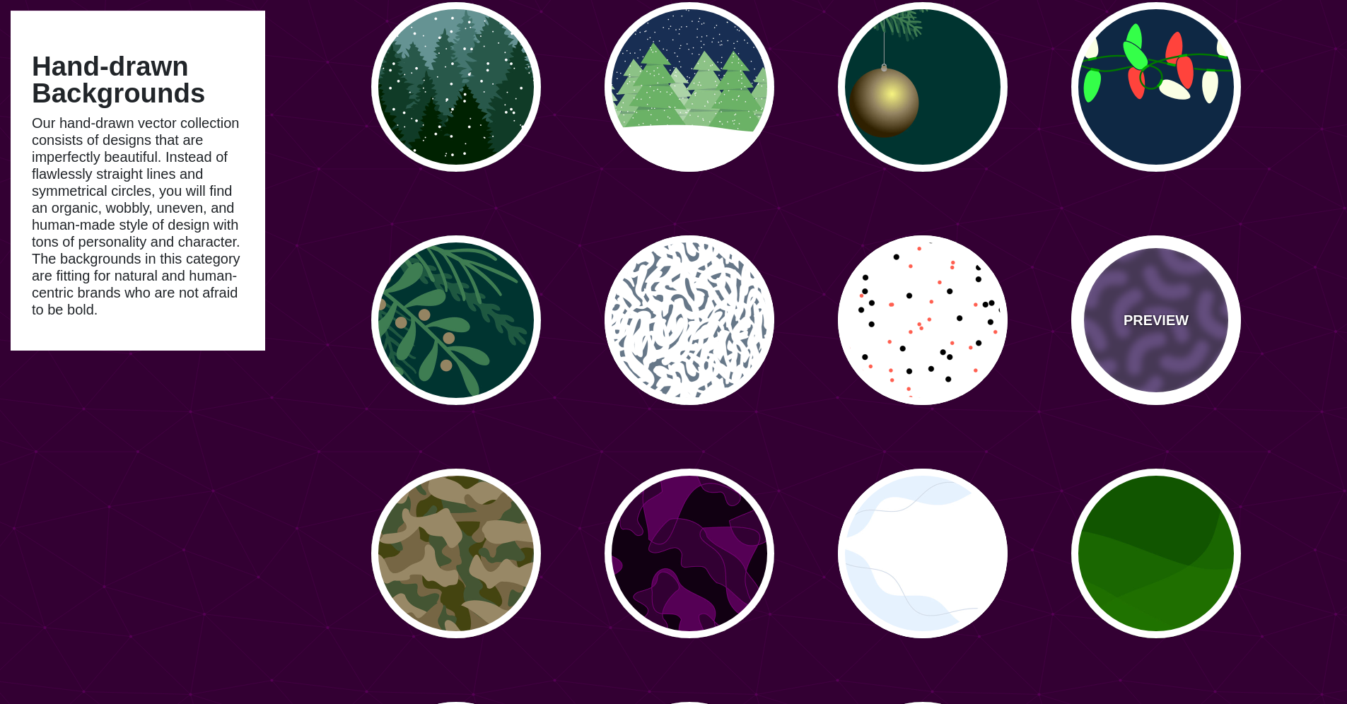
type input "30"
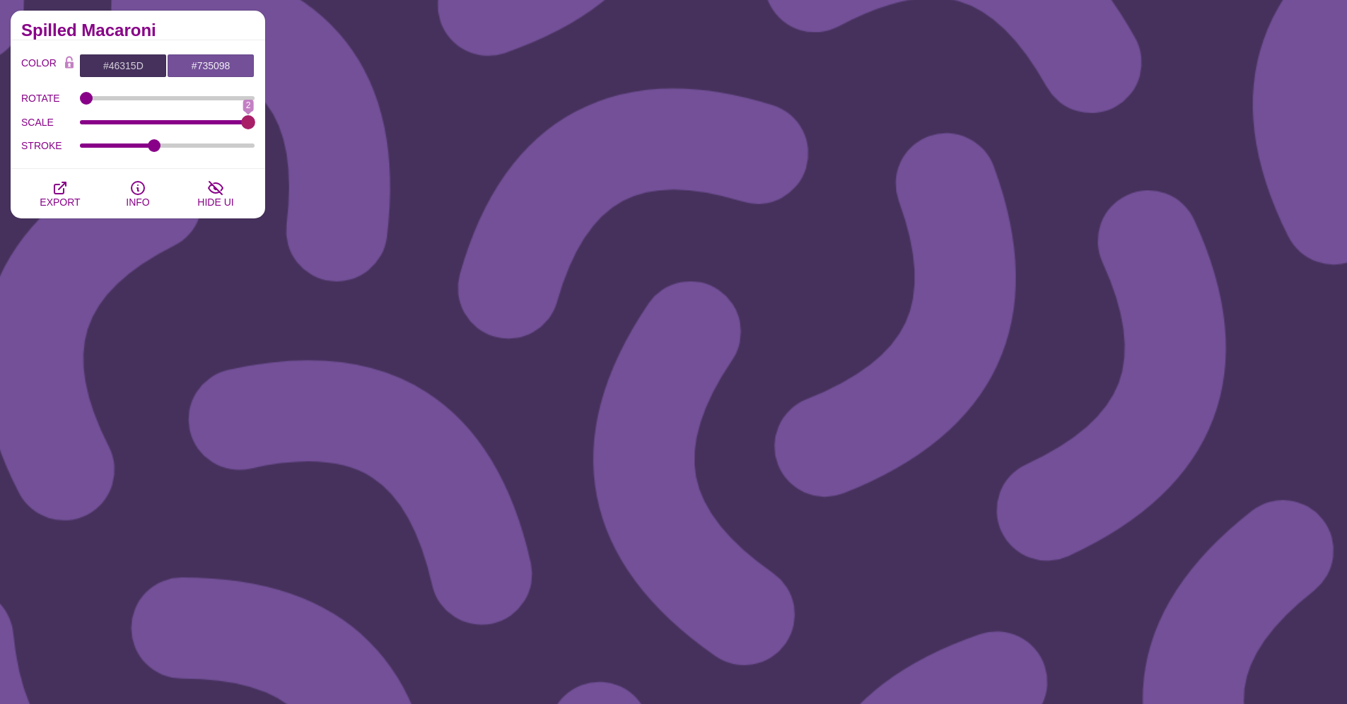
drag, startPoint x: 130, startPoint y: 130, endPoint x: 264, endPoint y: 151, distance: 136.0
type input "2"
click at [255, 125] on input "SCALE" at bounding box center [167, 123] width 175 height 6
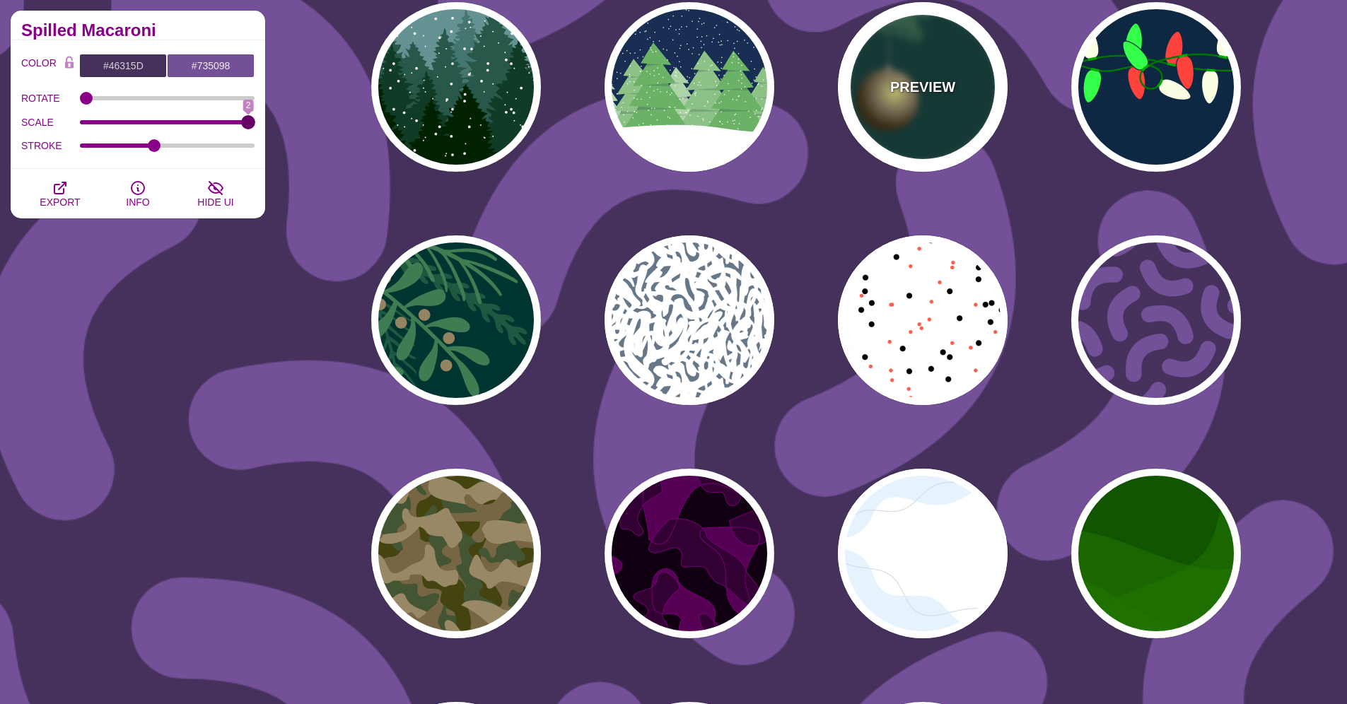
scroll to position [823, 0]
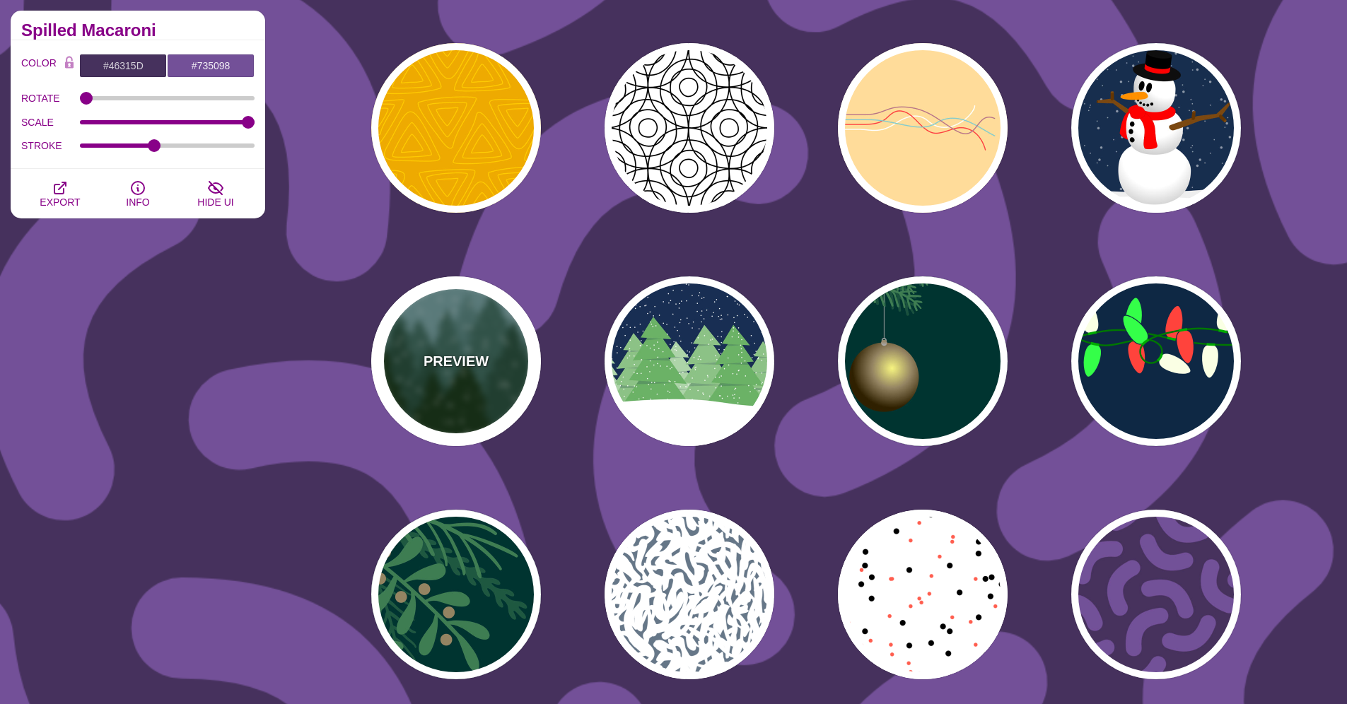
click at [468, 359] on p "PREVIEW" at bounding box center [456, 361] width 65 height 21
type input "#659393"
type input "#002200"
type input "#FFFFFF"
type input "20"
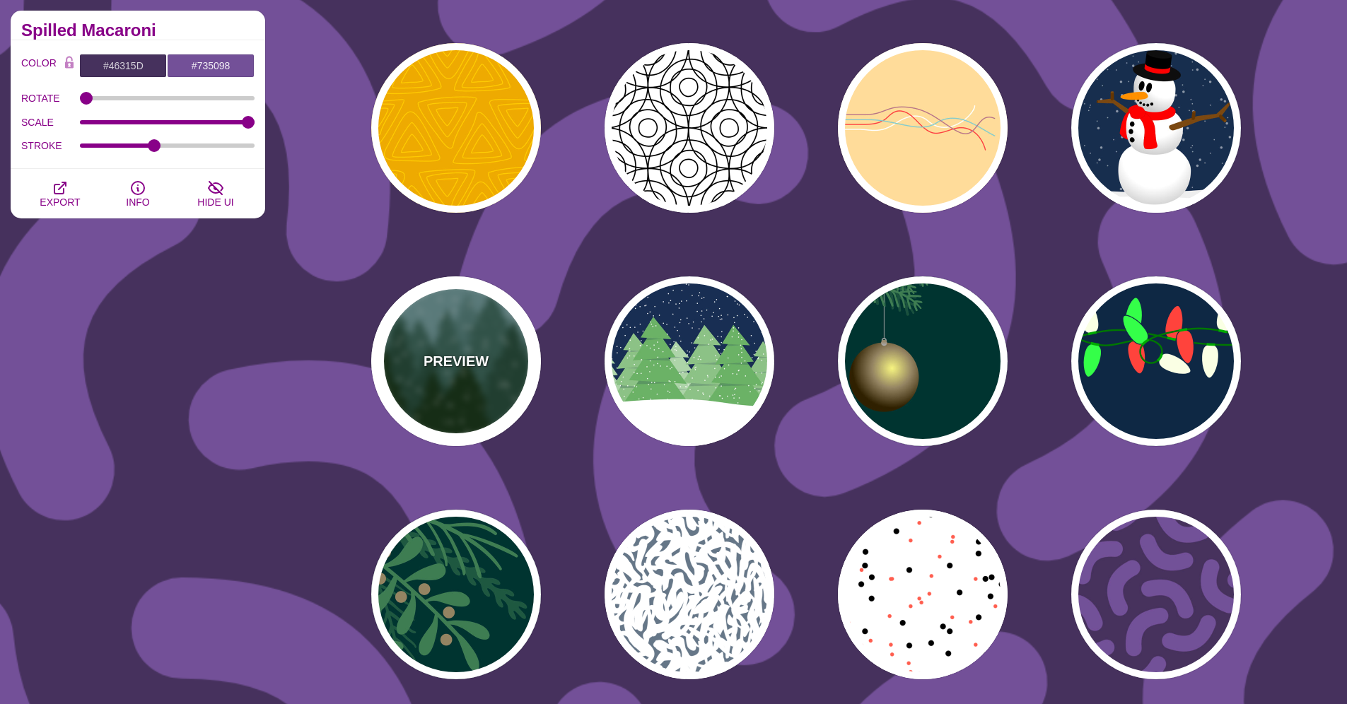
type input "10"
type input "0"
type input "0.25"
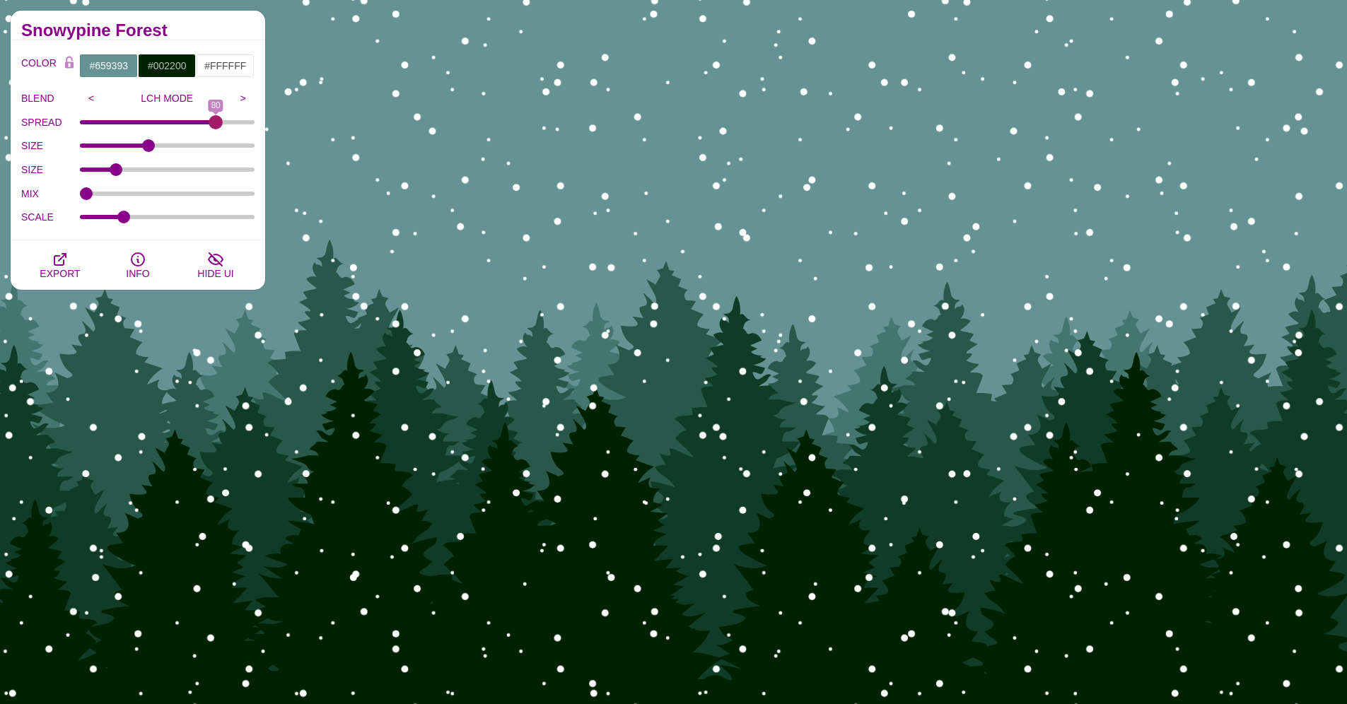
drag, startPoint x: 91, startPoint y: 122, endPoint x: 216, endPoint y: 129, distance: 126.0
type input "80"
click at [216, 125] on input "SPREAD" at bounding box center [167, 123] width 175 height 6
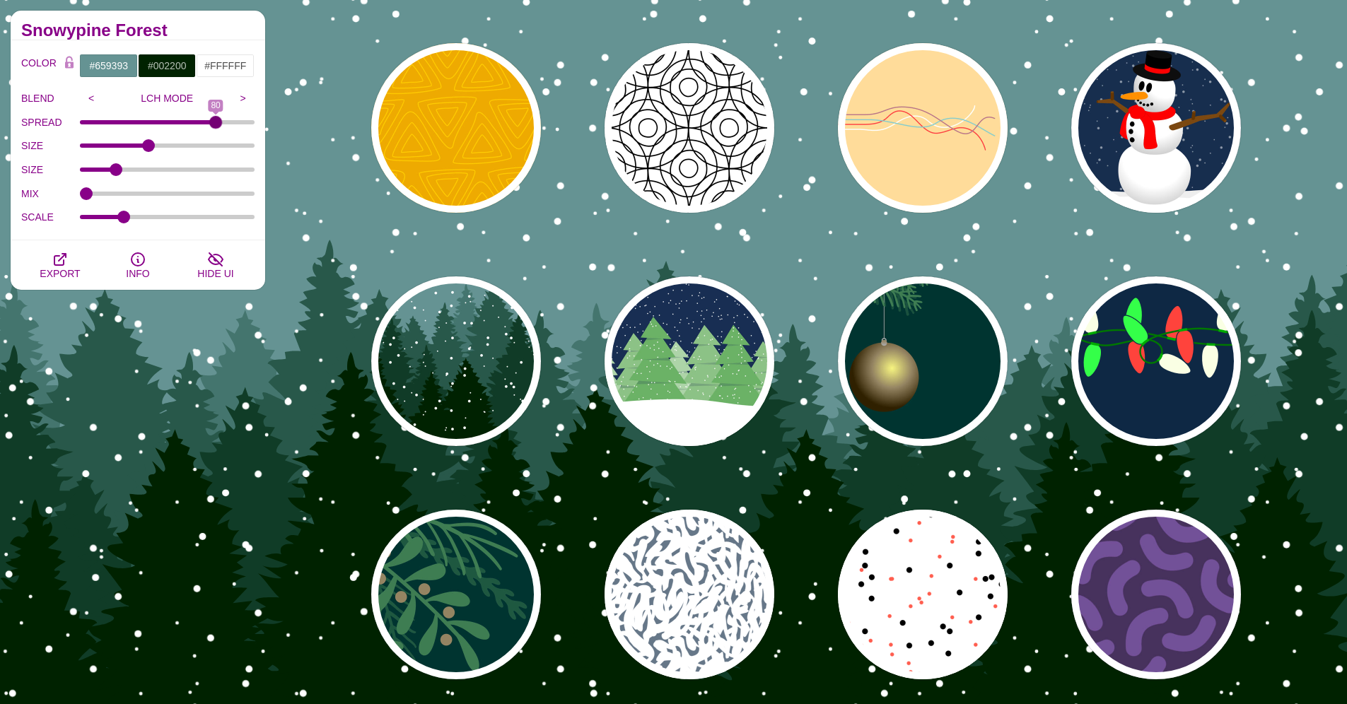
drag, startPoint x: 216, startPoint y: 129, endPoint x: 339, endPoint y: 149, distance: 124.6
click at [339, 148] on div "Hand-drawn Backgrounds Our hand-drawn vector collection consists of designs tha…" at bounding box center [673, 287] width 1347 height 2079
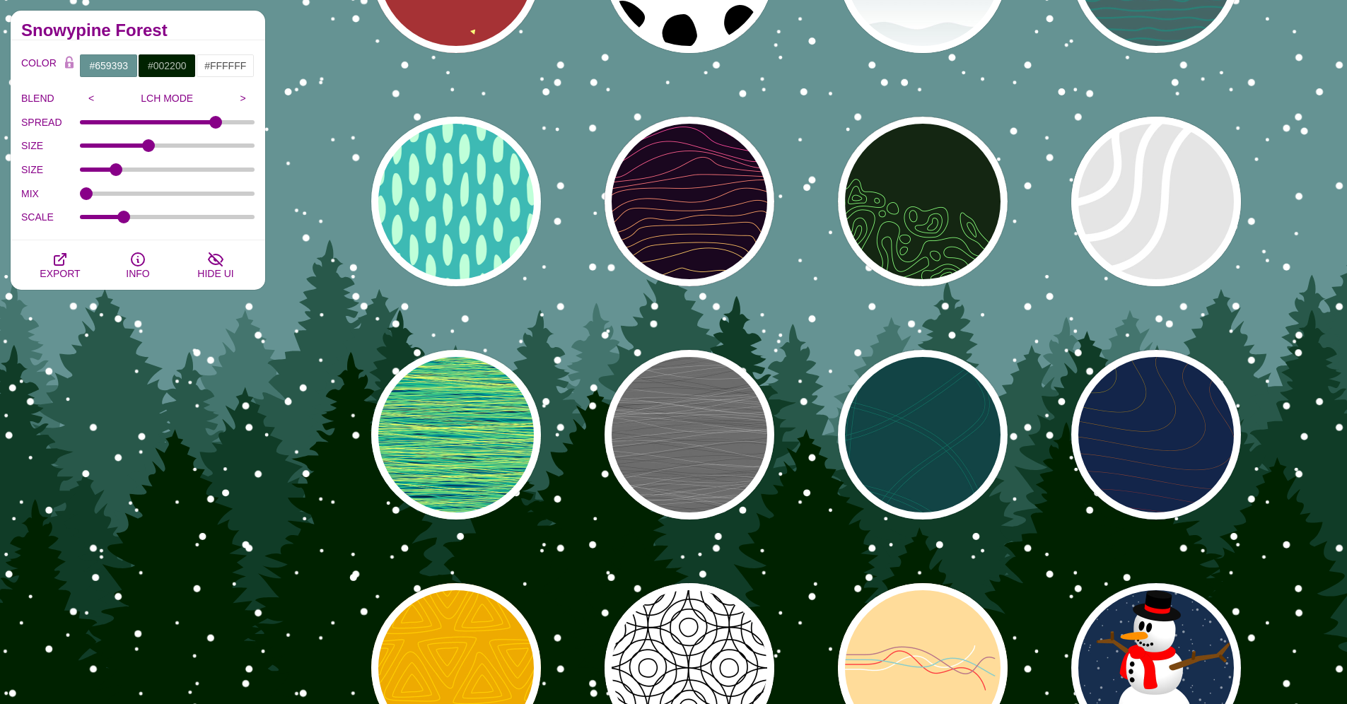
scroll to position [469, 0]
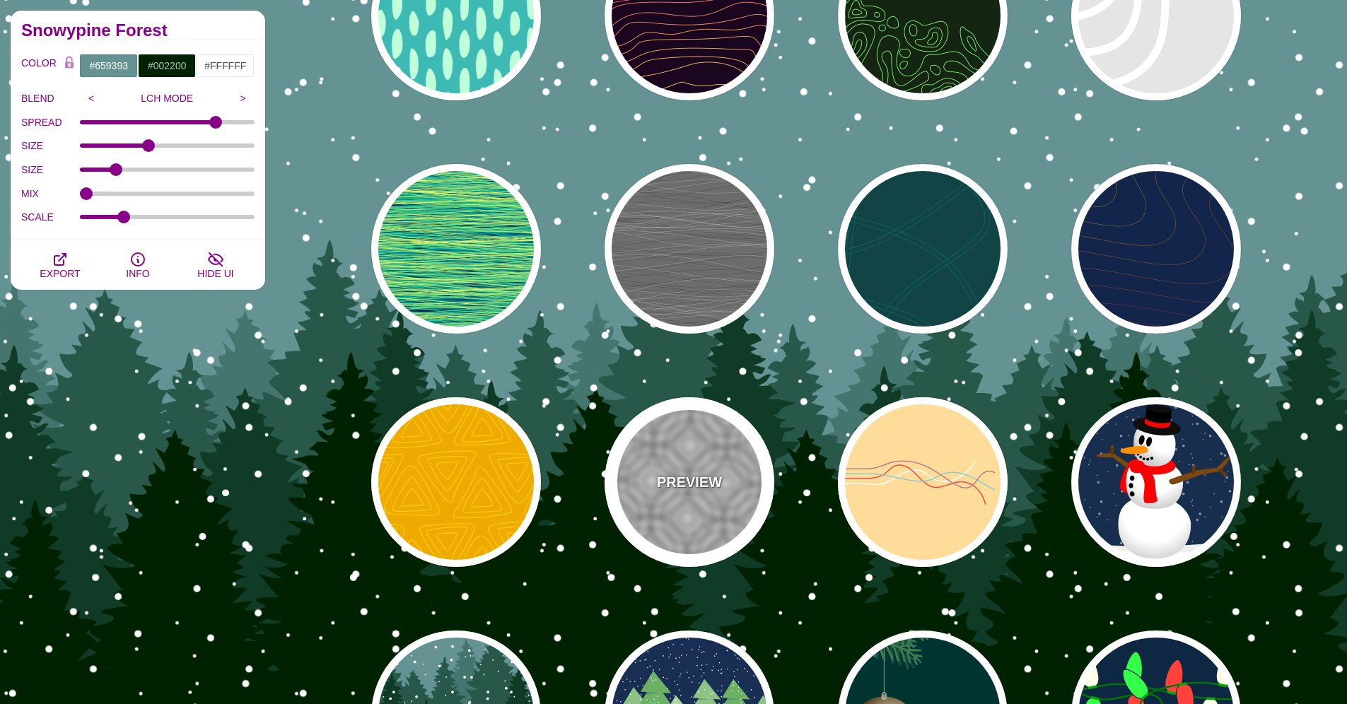
click at [685, 499] on div "PREVIEW" at bounding box center [690, 482] width 170 height 170
type input "#FFFFFF"
type input "#000000"
type input "0"
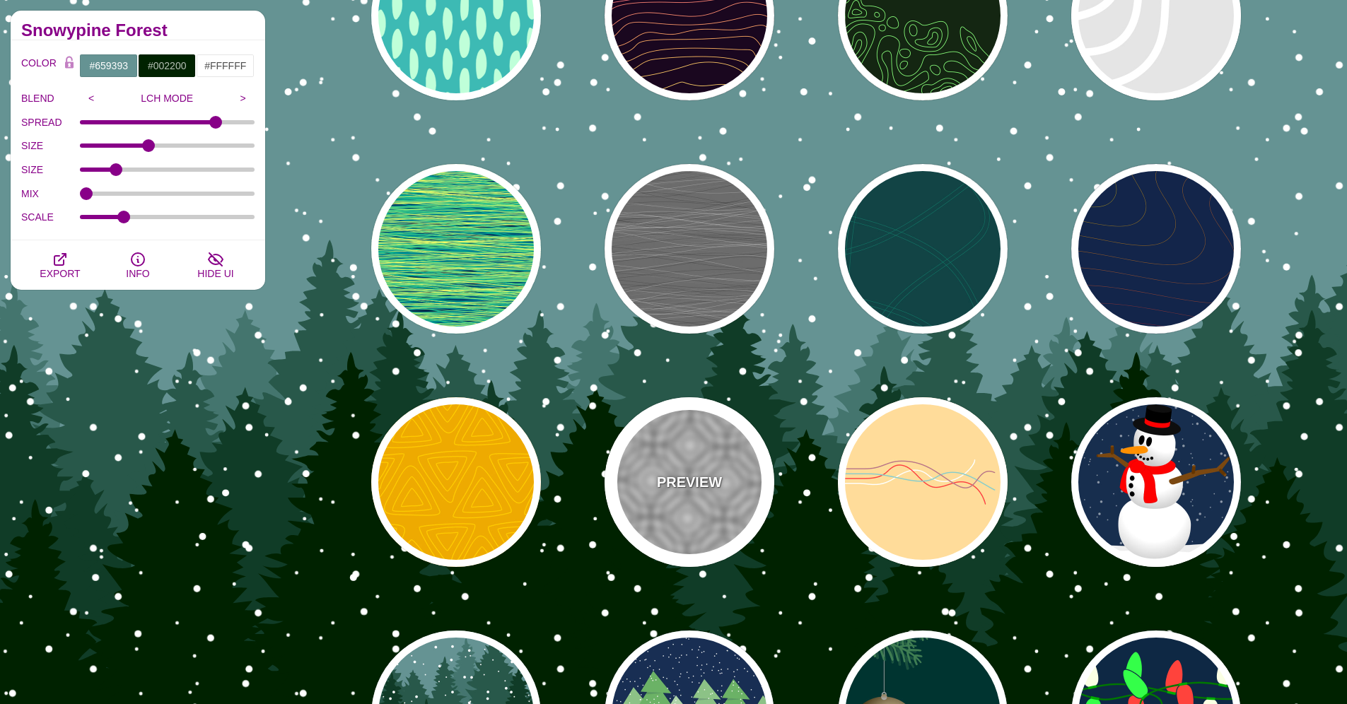
type input "0.25"
type input "5"
type input "1"
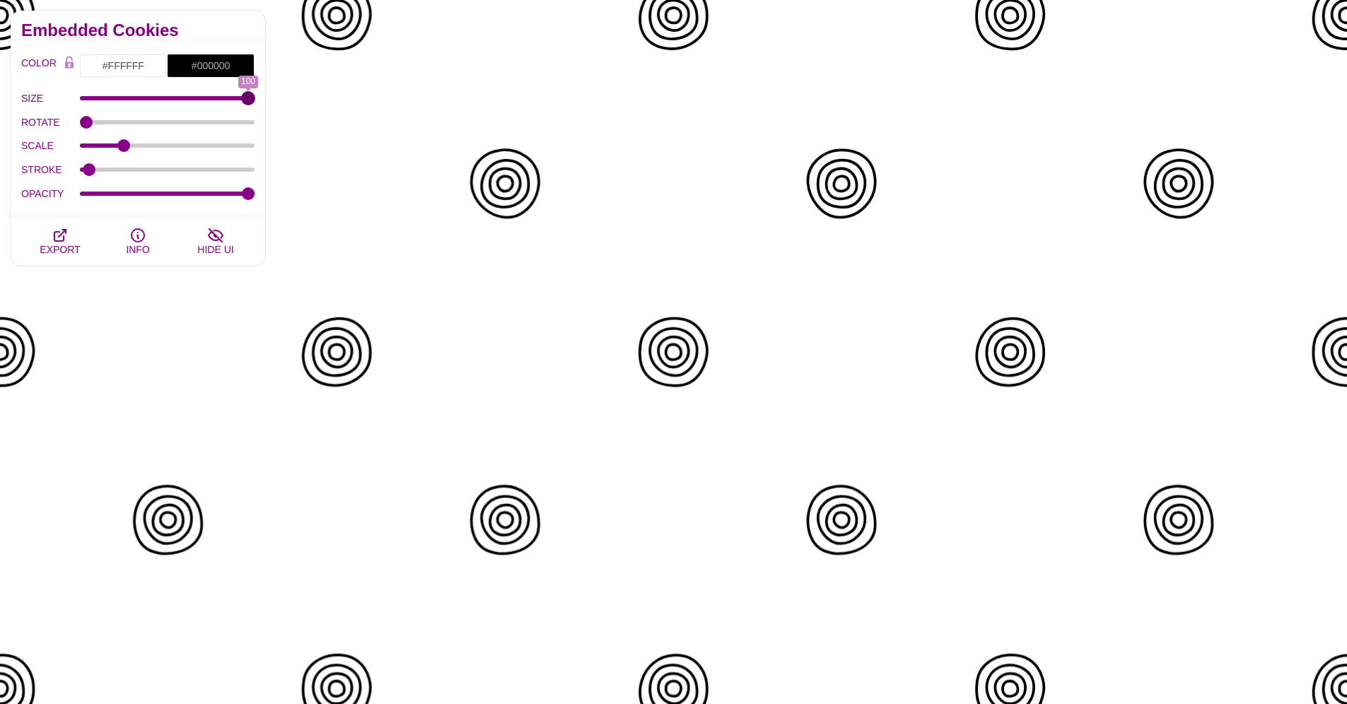
drag, startPoint x: 84, startPoint y: 100, endPoint x: 252, endPoint y: 102, distance: 168.3
click at [252, 101] on input "SIZE" at bounding box center [167, 98] width 175 height 6
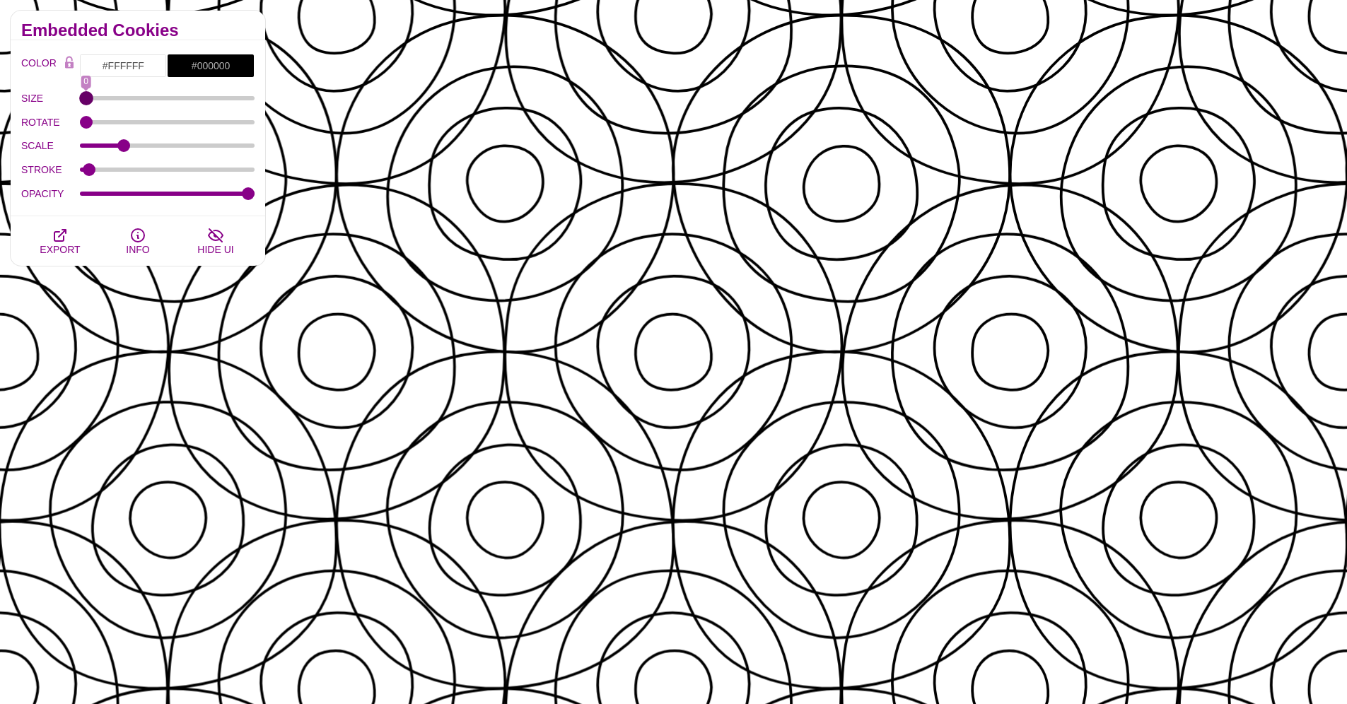
drag, startPoint x: 252, startPoint y: 102, endPoint x: 59, endPoint y: 103, distance: 193.1
type input "0"
click at [80, 95] on input "SIZE" at bounding box center [167, 98] width 175 height 6
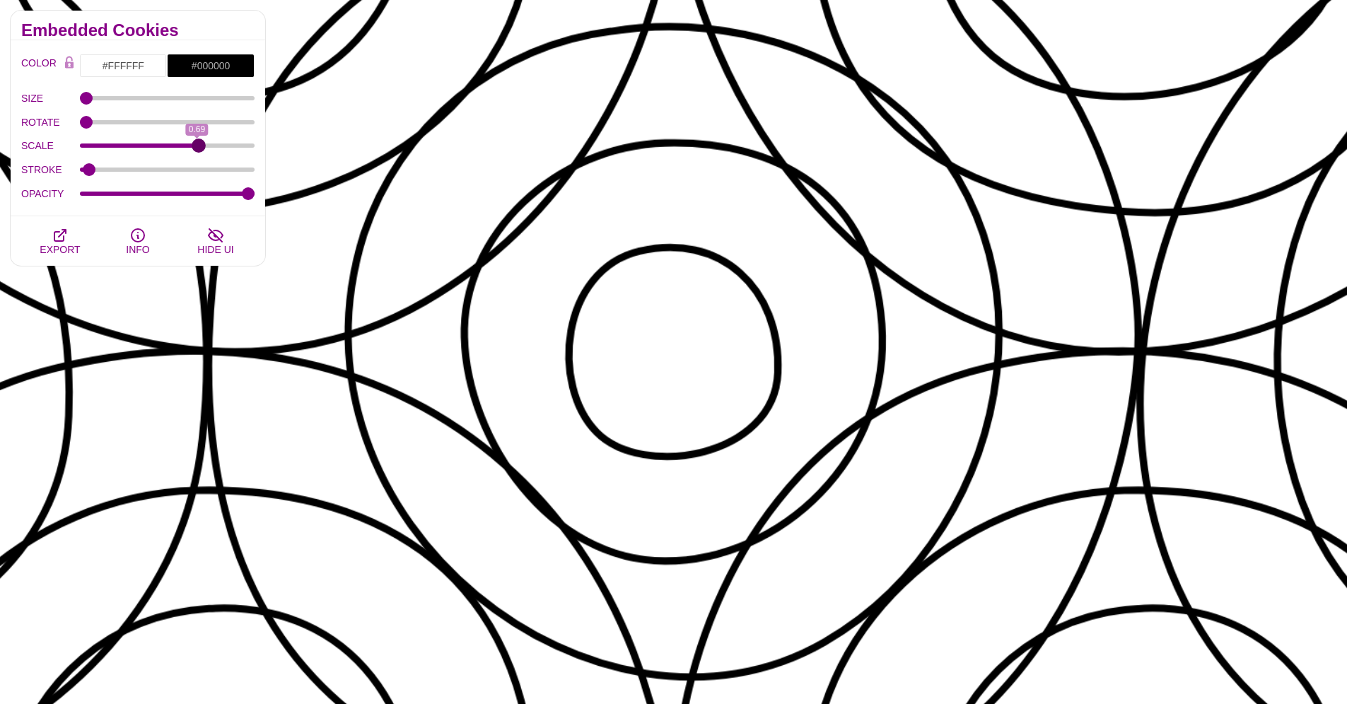
drag, startPoint x: 127, startPoint y: 143, endPoint x: 199, endPoint y: 149, distance: 72.4
click at [199, 149] on input "SCALE" at bounding box center [167, 146] width 175 height 6
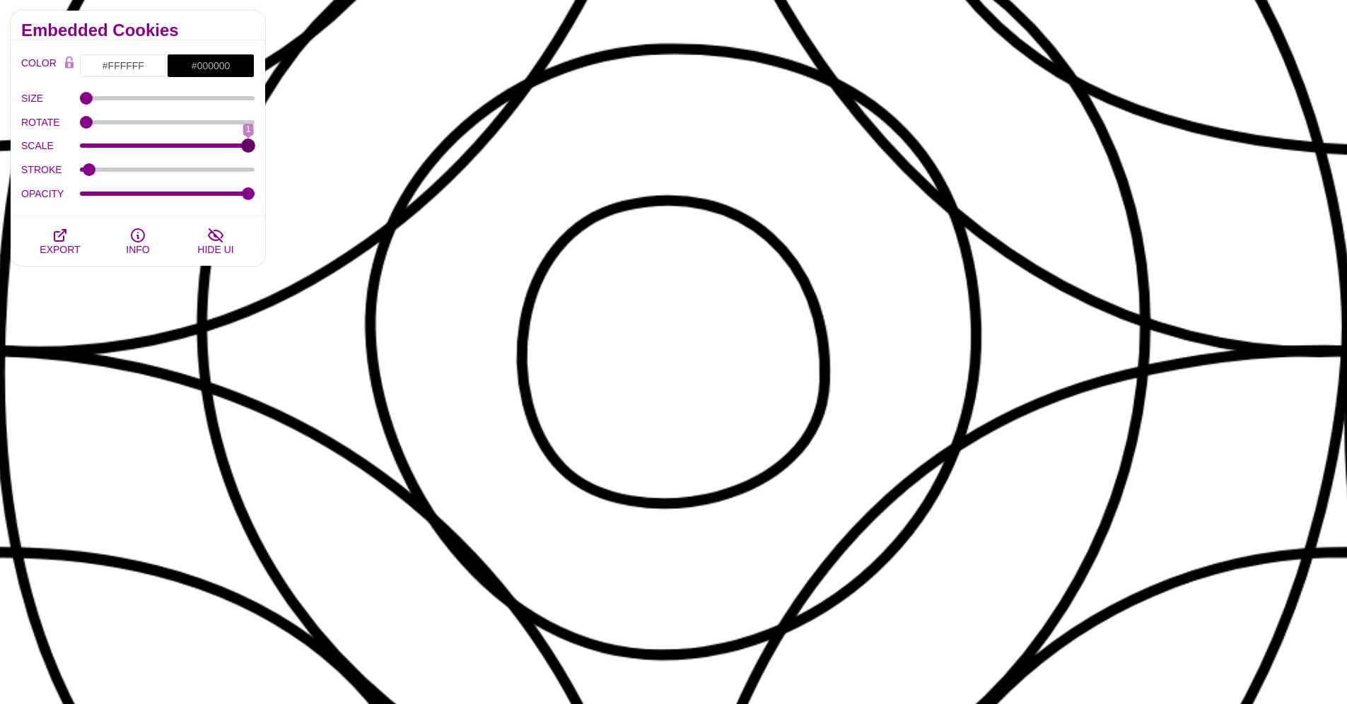
drag, startPoint x: 194, startPoint y: 150, endPoint x: 296, endPoint y: 170, distance: 103.0
type input "1"
click at [255, 149] on input "SCALE" at bounding box center [167, 146] width 175 height 6
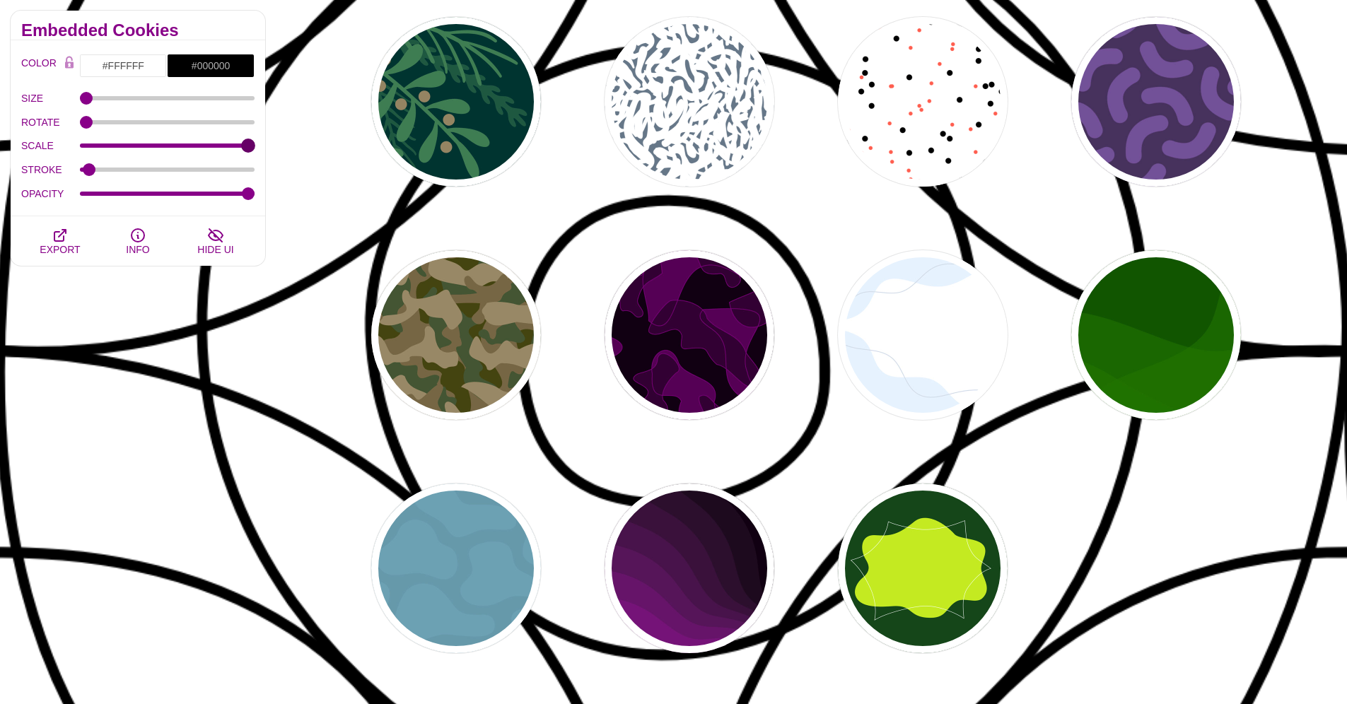
scroll to position [1583, 0]
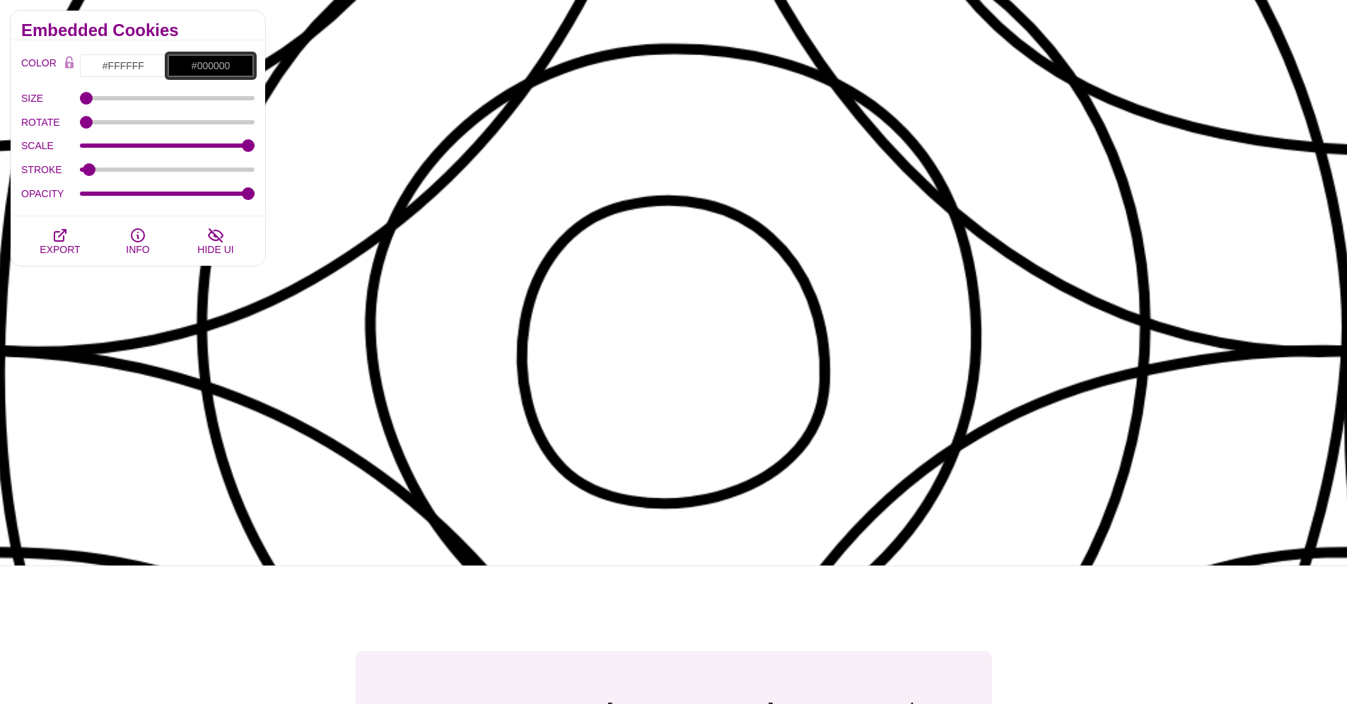
click at [197, 67] on input "#000000" at bounding box center [211, 66] width 88 height 24
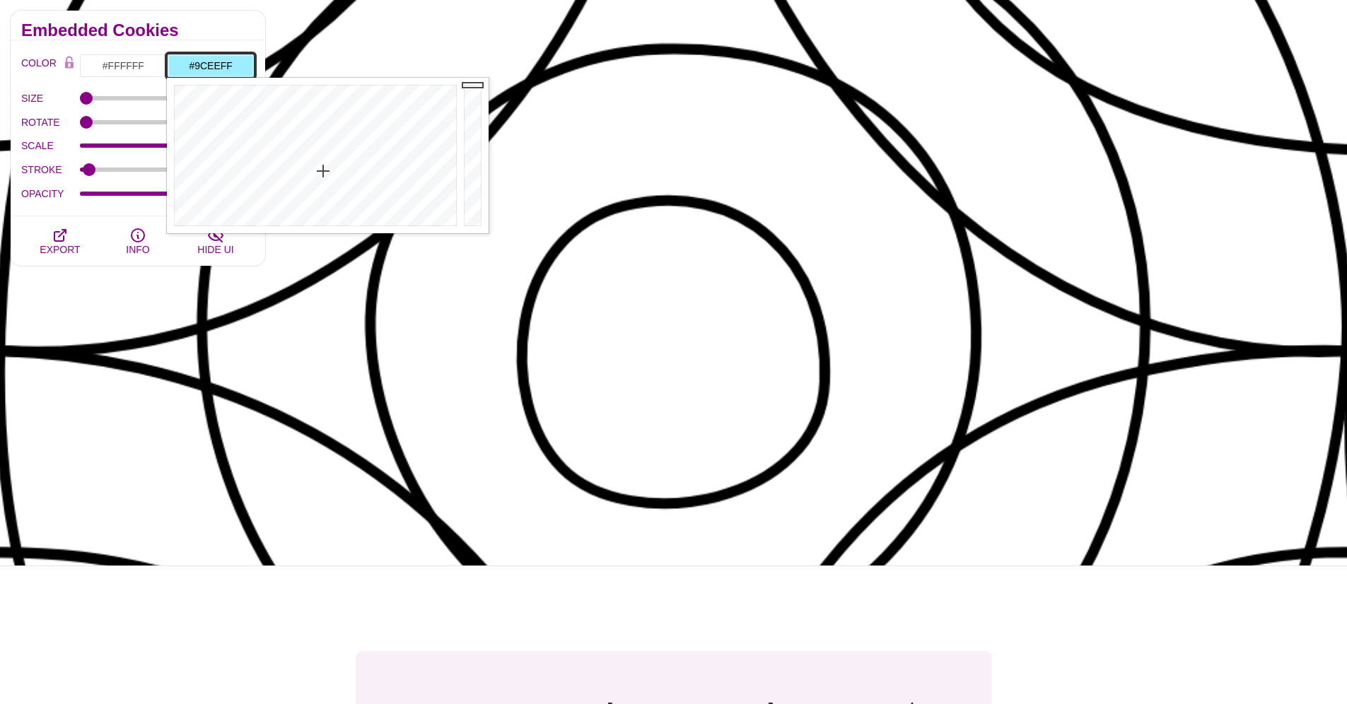
drag, startPoint x: 359, startPoint y: 172, endPoint x: 323, endPoint y: 171, distance: 36.1
click at [323, 171] on div at bounding box center [313, 156] width 293 height 156
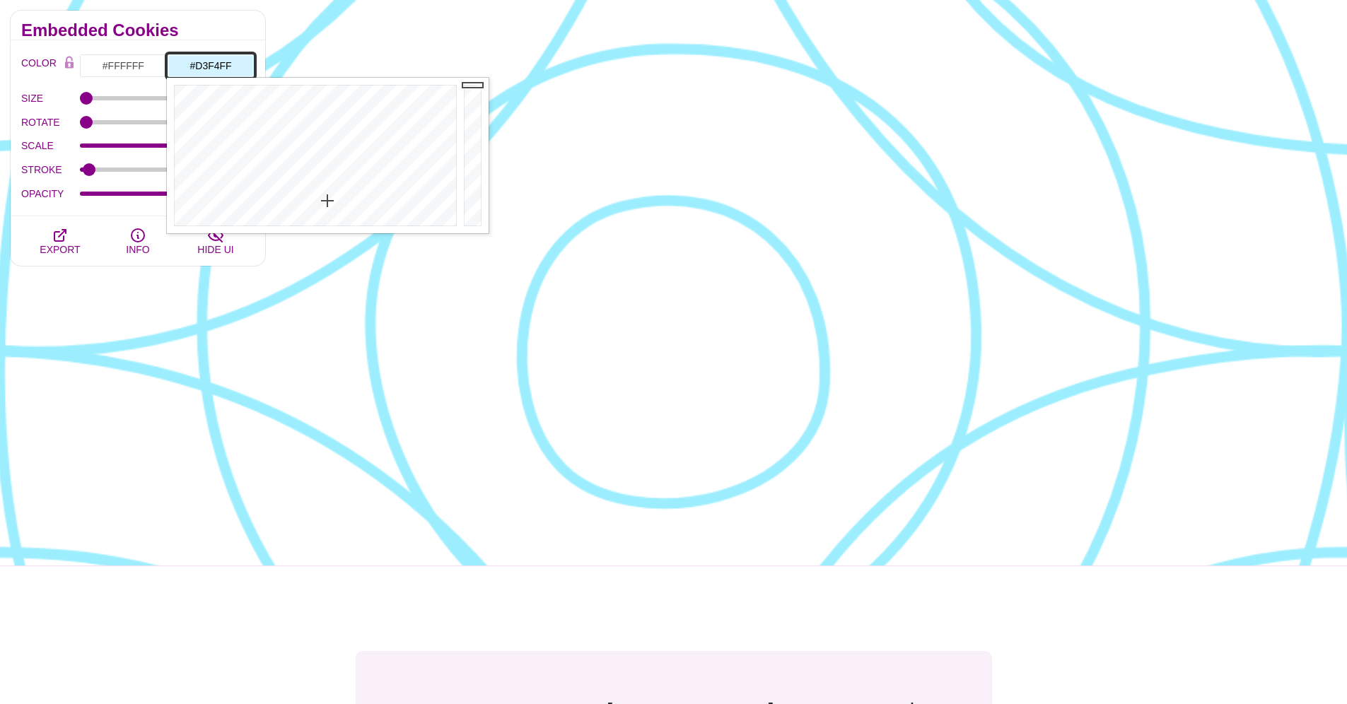
type input "#D5F4FF"
drag, startPoint x: 320, startPoint y: 173, endPoint x: 327, endPoint y: 202, distance: 30.5
click at [327, 202] on div at bounding box center [313, 156] width 293 height 156
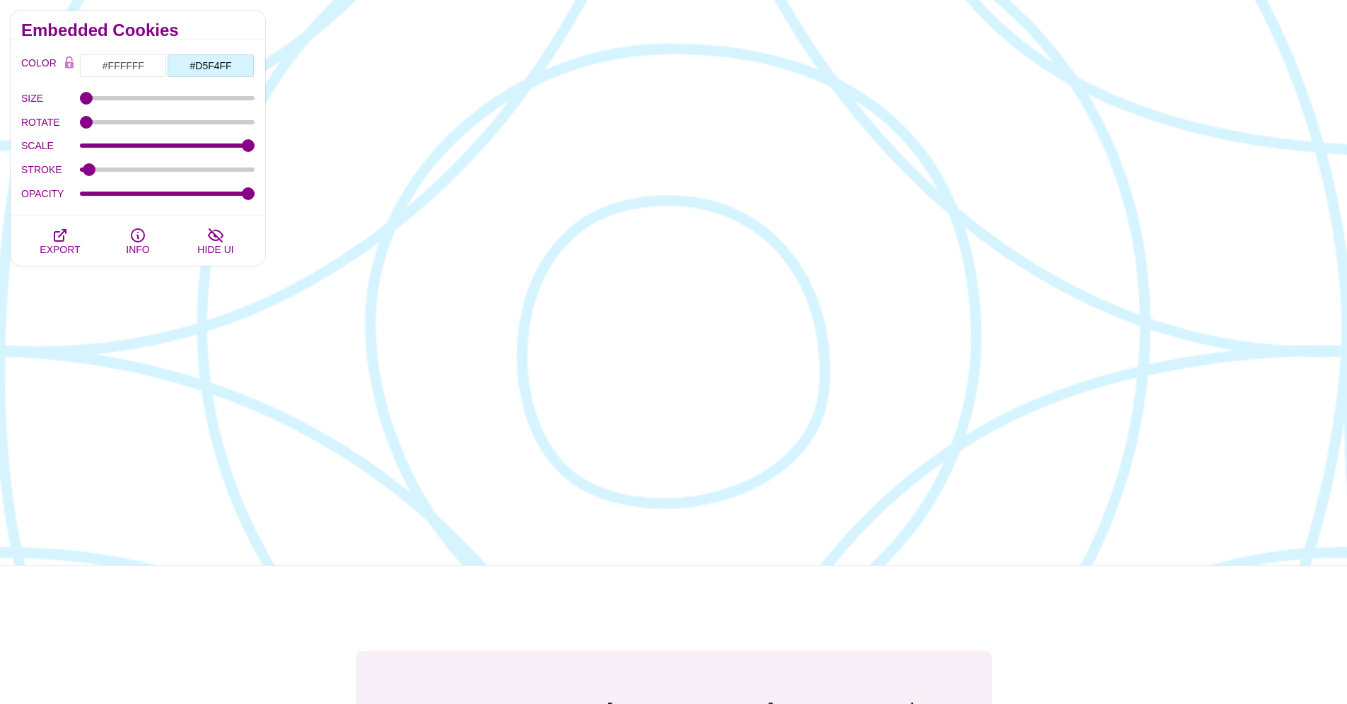
click at [225, 26] on h2 "Embedded Cookies" at bounding box center [137, 30] width 233 height 11
click at [67, 243] on icon "button" at bounding box center [60, 235] width 17 height 17
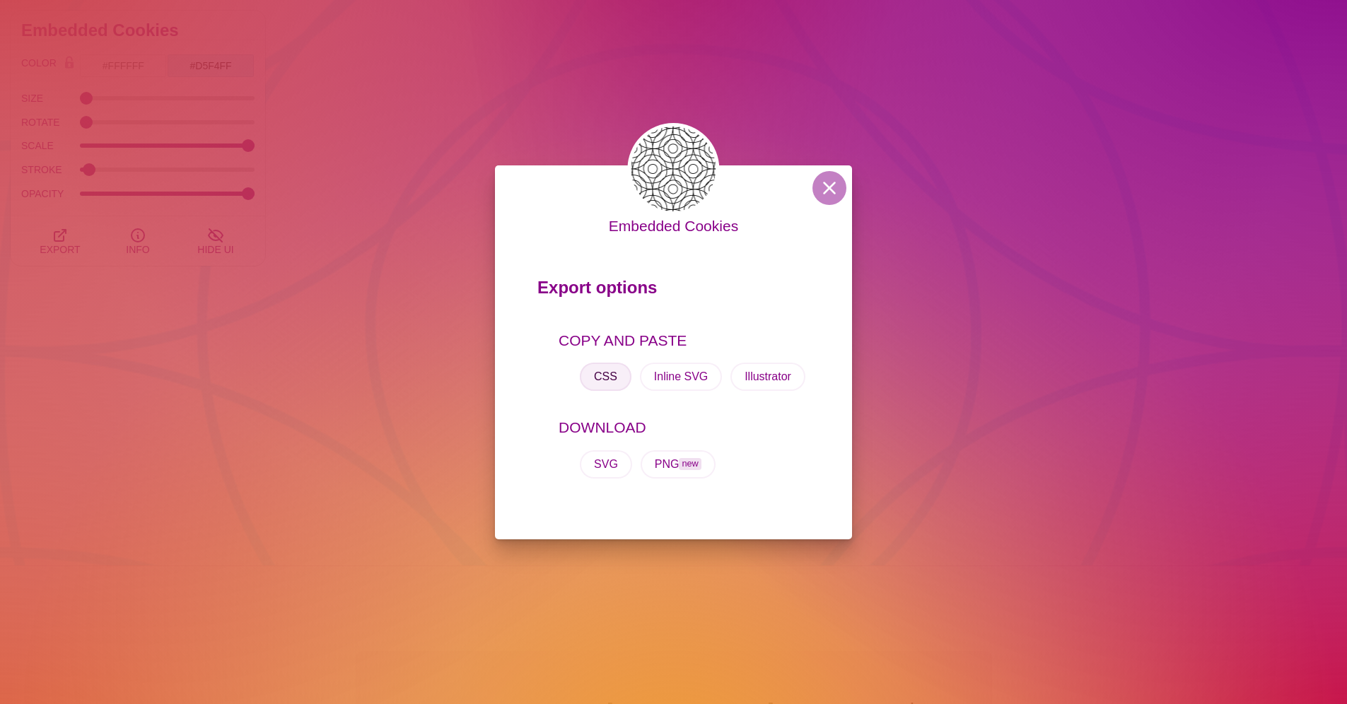
click at [619, 378] on button "CSS" at bounding box center [606, 377] width 52 height 28
click at [827, 184] on button at bounding box center [830, 188] width 34 height 34
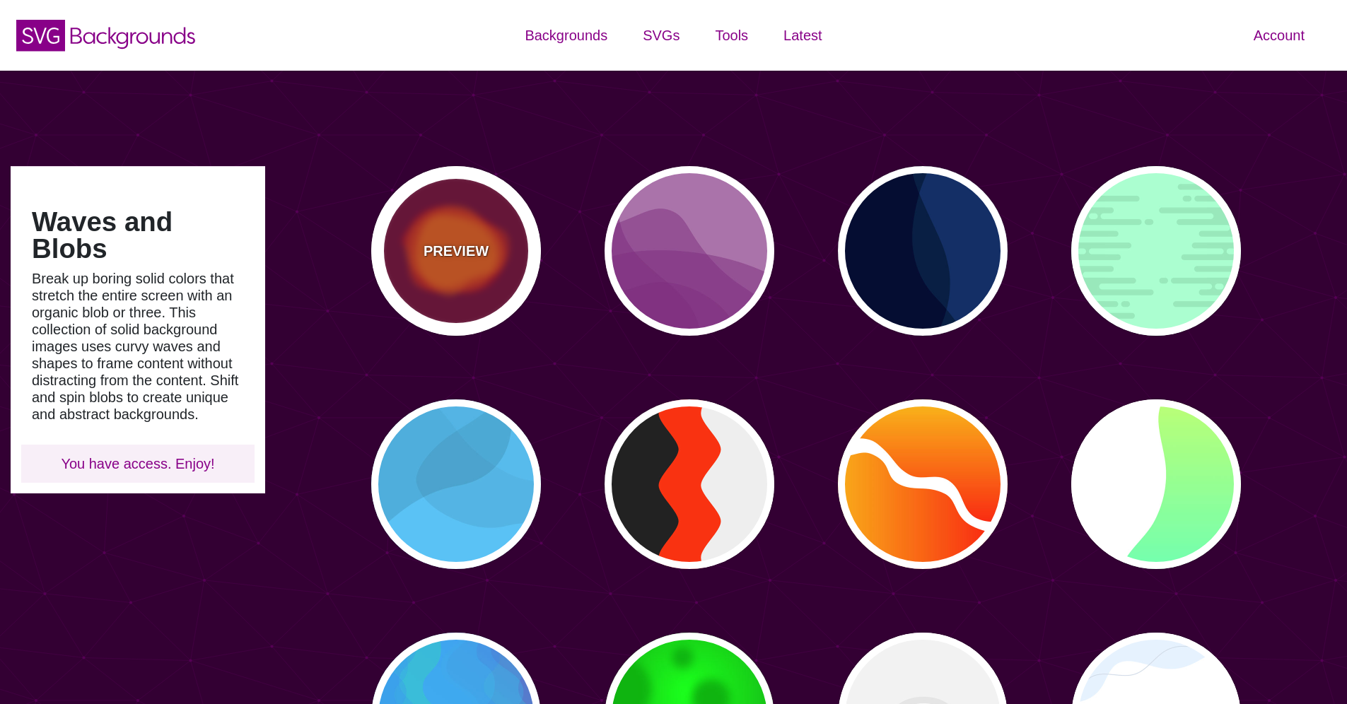
click at [503, 259] on div "PREVIEW" at bounding box center [456, 251] width 170 height 170
type input "#770033"
type input "#FF0000"
type input "#FF7700"
type input "0"
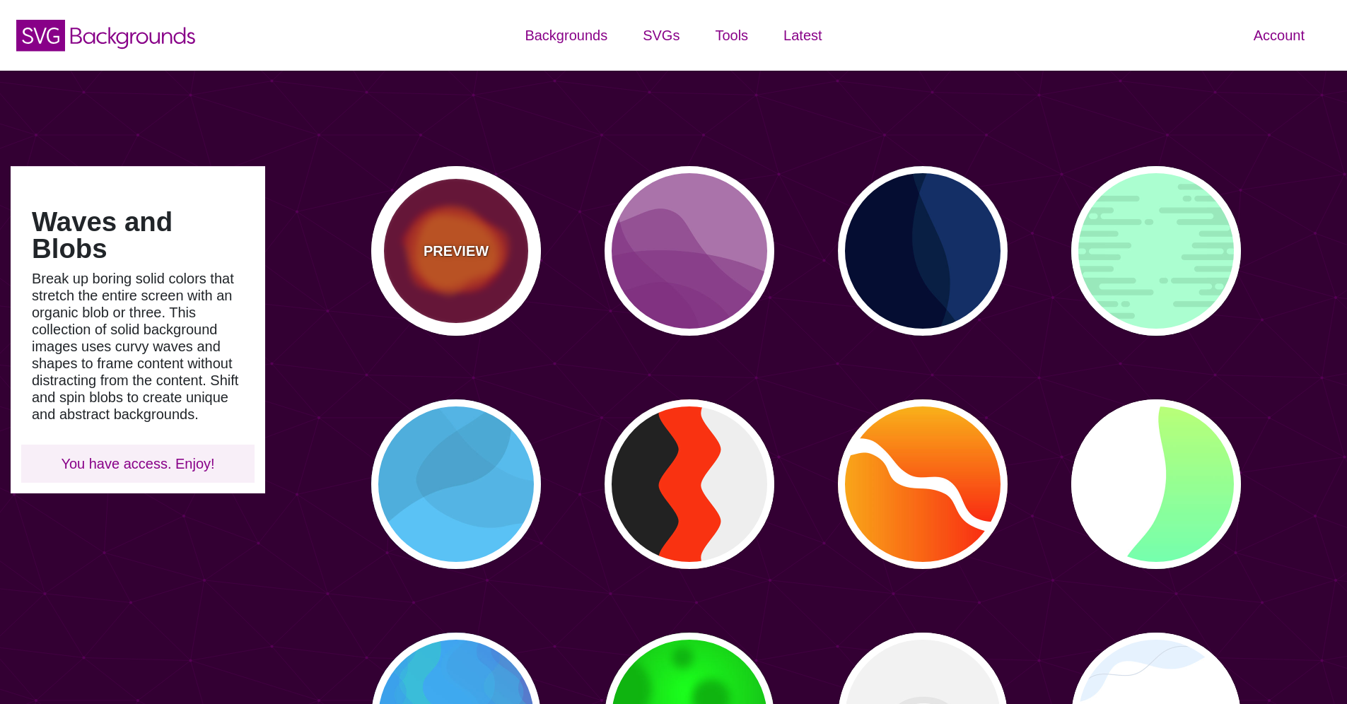
type input "2000"
type input "0.5"
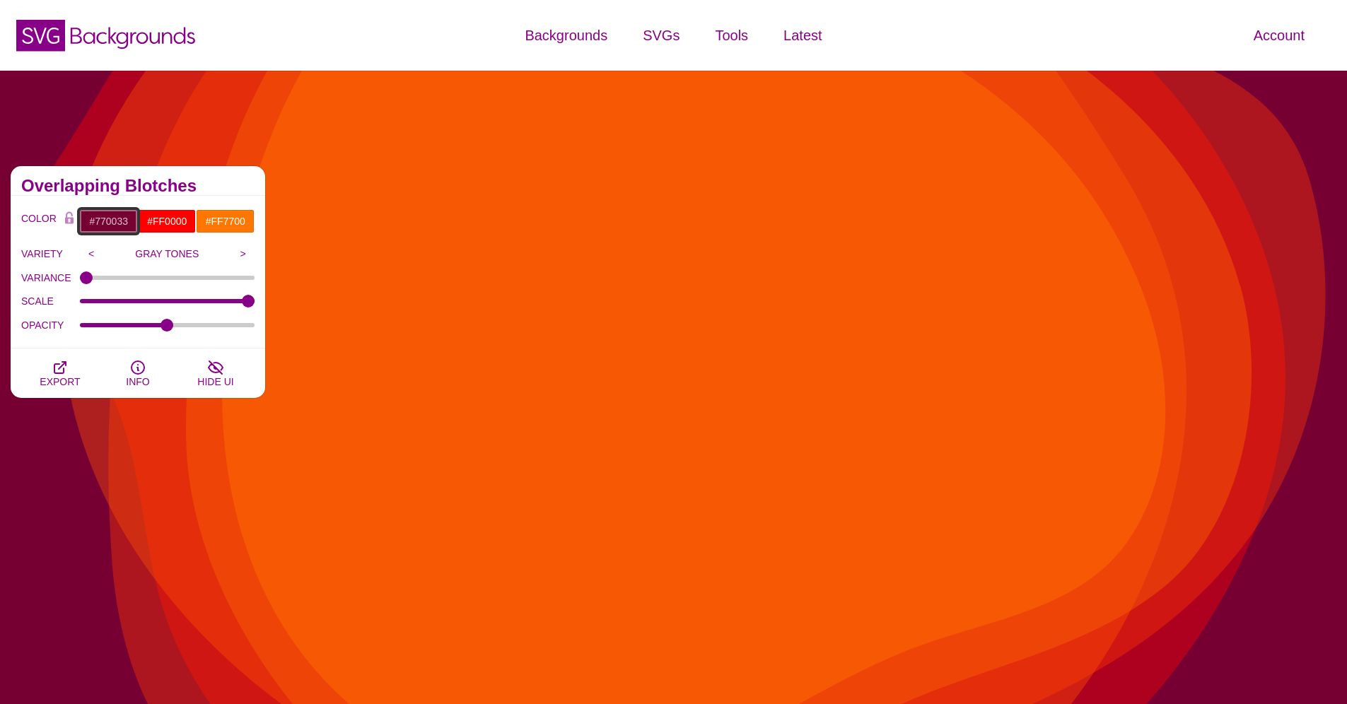
click at [120, 228] on input "#770033" at bounding box center [108, 221] width 59 height 24
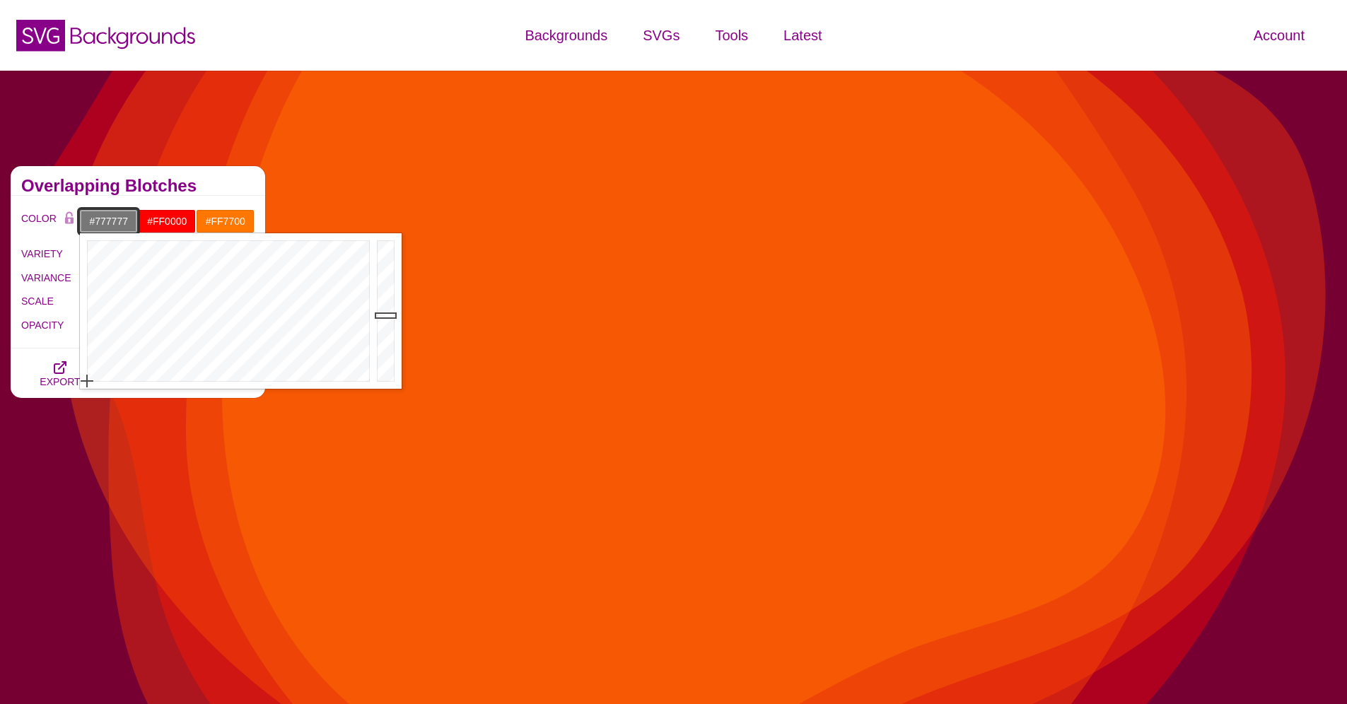
drag, startPoint x: 187, startPoint y: 352, endPoint x: 69, endPoint y: 402, distance: 128.3
click at [80, 389] on div at bounding box center [226, 311] width 293 height 156
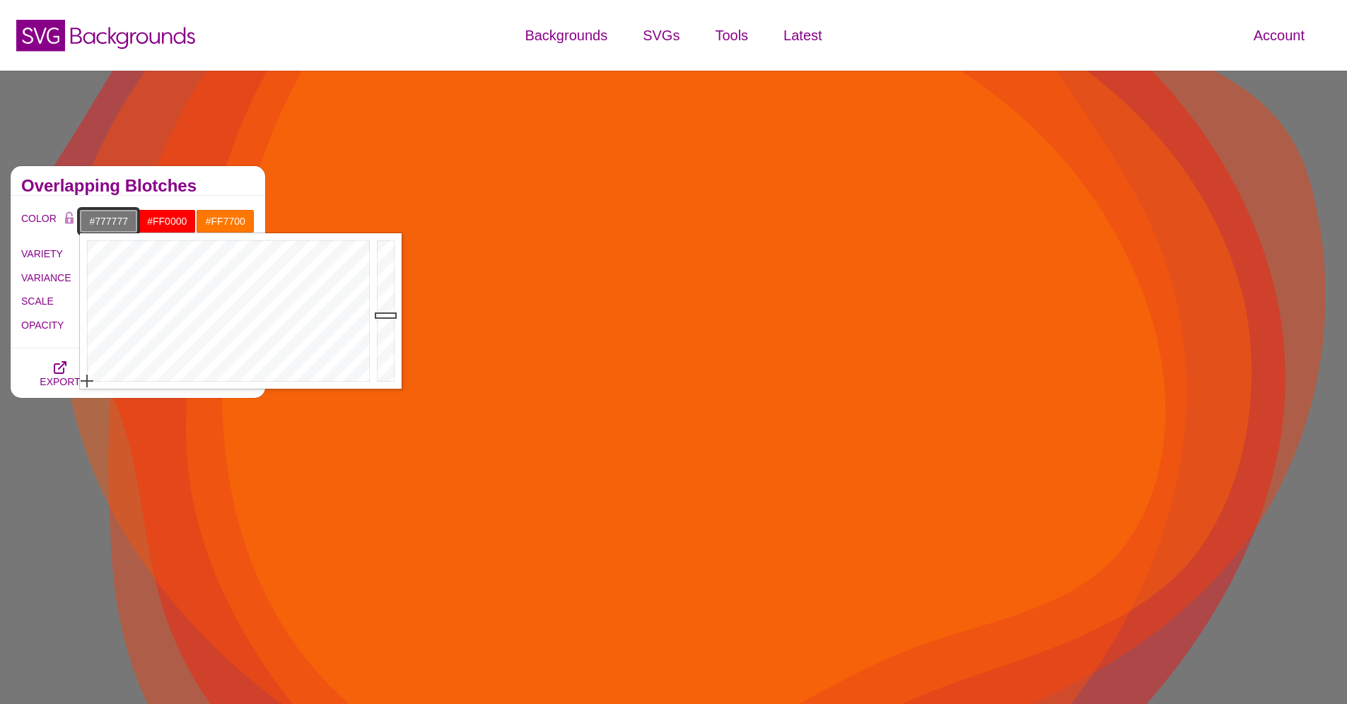
drag, startPoint x: 91, startPoint y: 378, endPoint x: 72, endPoint y: 392, distance: 23.8
click at [80, 389] on div at bounding box center [226, 311] width 293 height 156
drag, startPoint x: 94, startPoint y: 217, endPoint x: 151, endPoint y: 219, distance: 57.3
click at [138, 219] on input "#777777" at bounding box center [108, 221] width 59 height 24
type input "#FFFFFF"
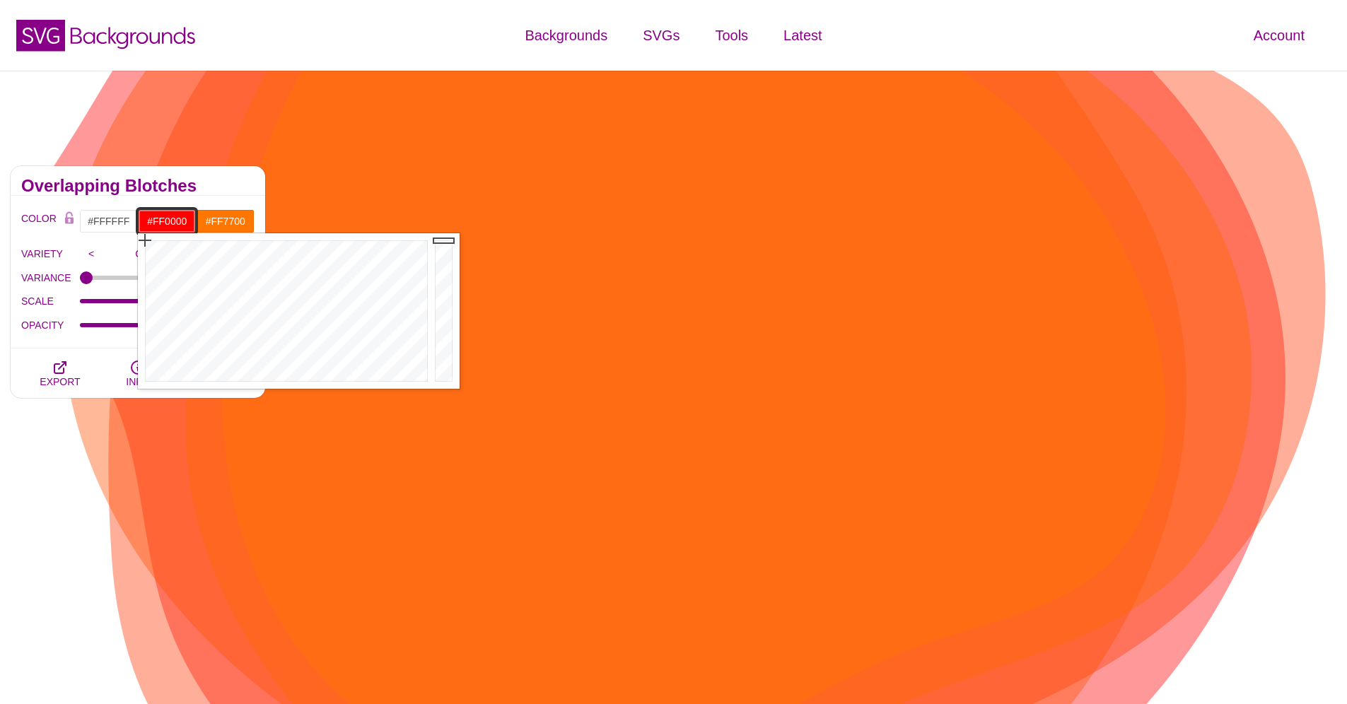
click at [168, 223] on input "#FF0000" at bounding box center [167, 221] width 59 height 24
type input "#CCDFFF"
drag, startPoint x: 300, startPoint y: 305, endPoint x: 315, endPoint y: 353, distance: 50.5
click at [315, 353] on div at bounding box center [284, 311] width 293 height 156
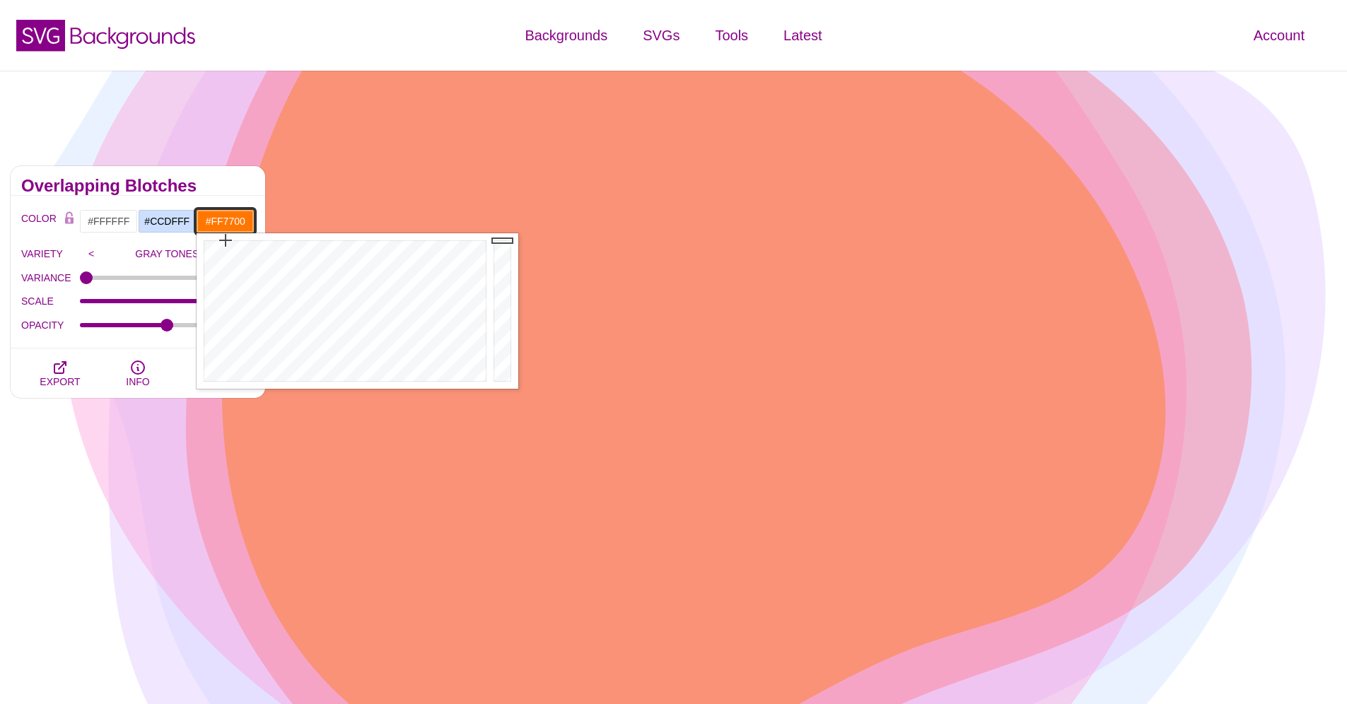
click at [228, 223] on input "#FF7700" at bounding box center [225, 221] width 59 height 24
type input "#EAF9FF"
drag, startPoint x: 376, startPoint y: 343, endPoint x: 359, endPoint y: 370, distance: 32.2
click at [359, 370] on div at bounding box center [343, 311] width 293 height 156
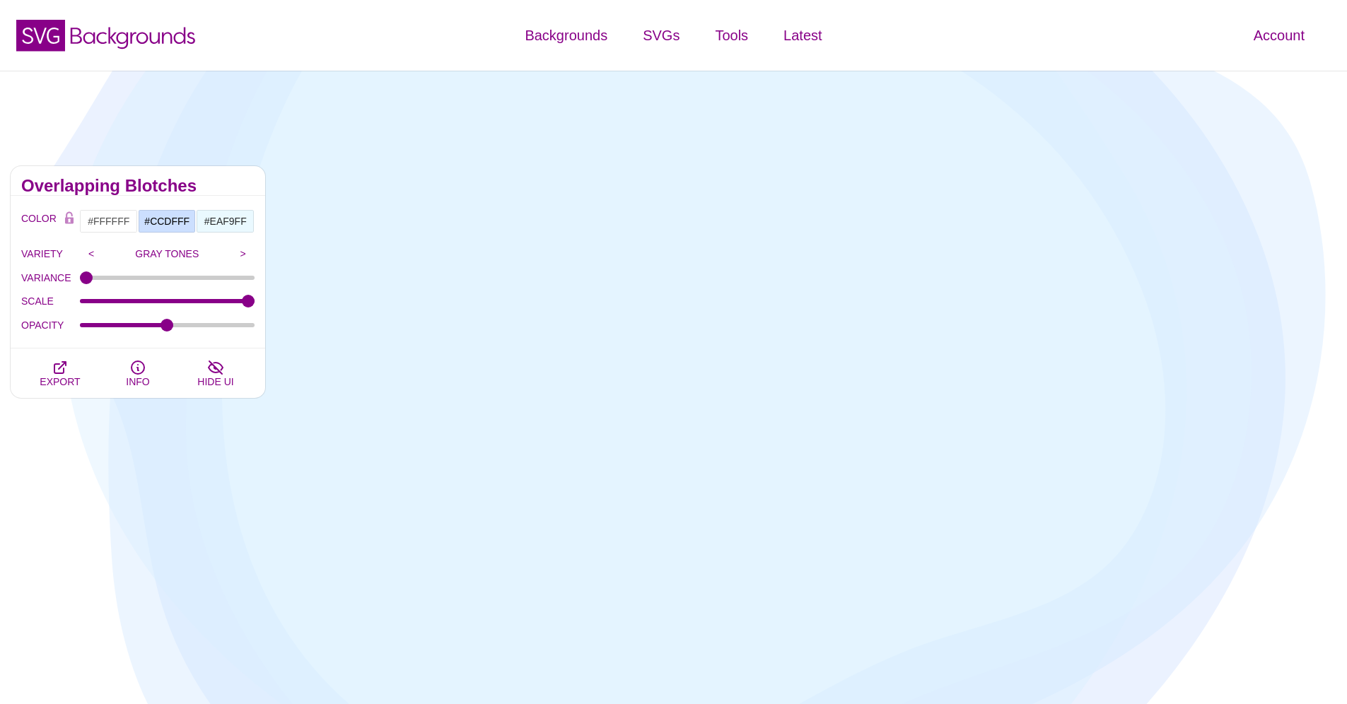
click at [219, 187] on h2 "Overlapping Blotches" at bounding box center [137, 185] width 233 height 11
click at [71, 373] on button "EXPORT" at bounding box center [60, 374] width 78 height 50
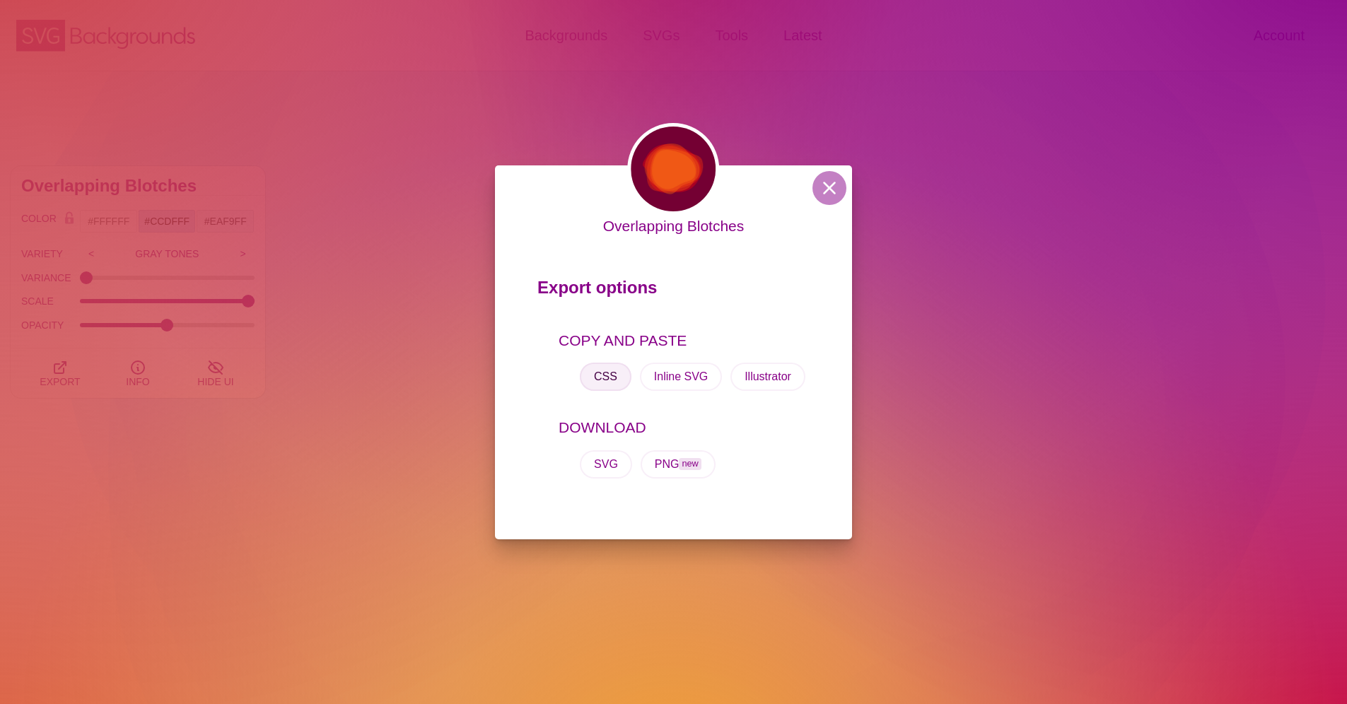
click at [608, 375] on button "CSS" at bounding box center [606, 377] width 52 height 28
click at [823, 183] on button at bounding box center [830, 188] width 34 height 34
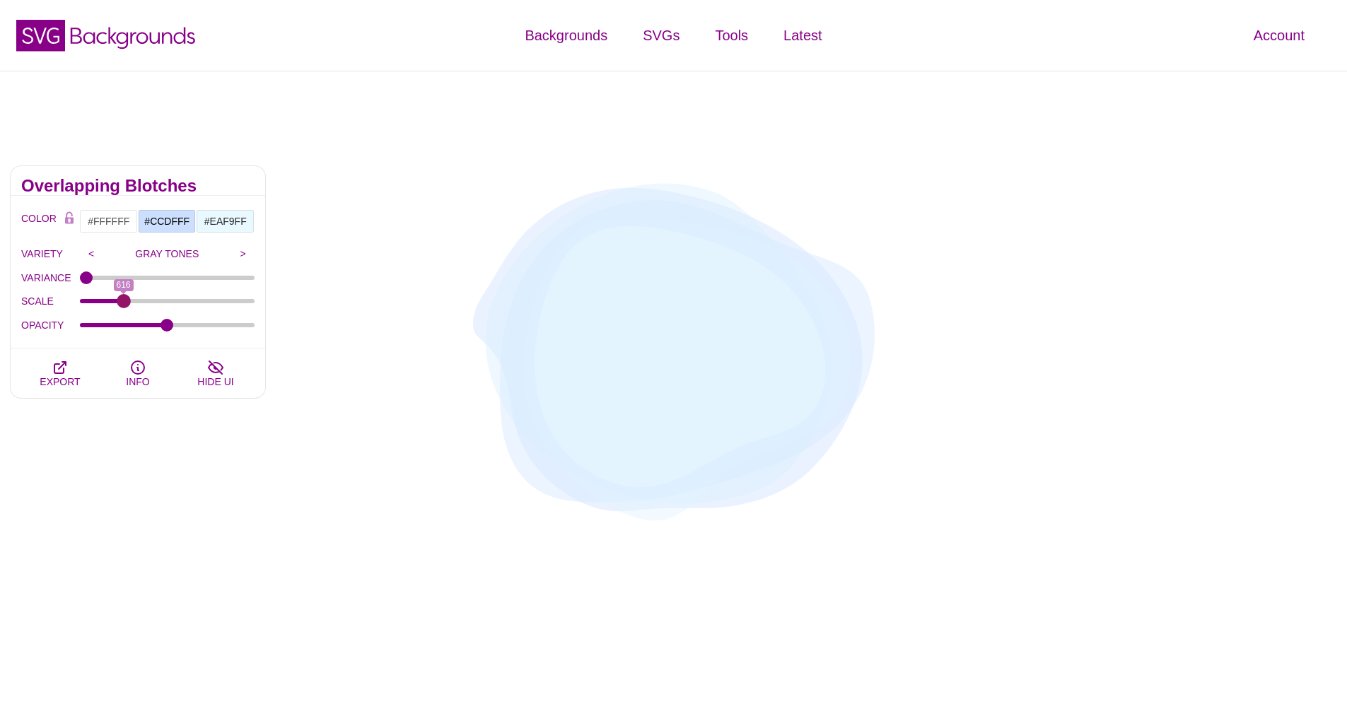
drag, startPoint x: 246, startPoint y: 299, endPoint x: 124, endPoint y: 298, distance: 122.3
click at [124, 298] on input "SCALE" at bounding box center [167, 301] width 175 height 6
click at [69, 369] on button "EXPORT" at bounding box center [60, 374] width 78 height 50
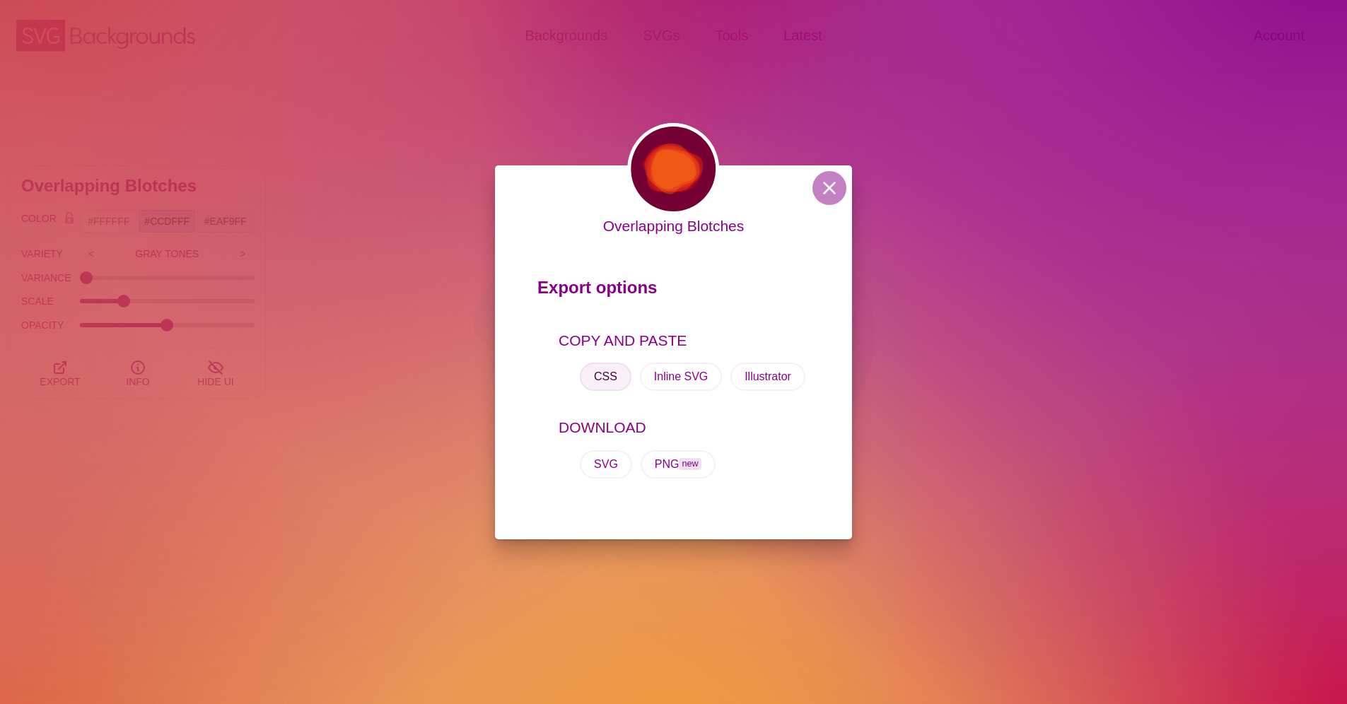
click at [610, 380] on button "CSS" at bounding box center [606, 377] width 52 height 28
drag, startPoint x: 771, startPoint y: 6, endPoint x: 936, endPoint y: 0, distance: 164.9
click at [935, 4] on div "Overlapping Blotches Export options COPY AND PASTE CSS Inline SVG Illustrator D…" at bounding box center [673, 352] width 1347 height 704
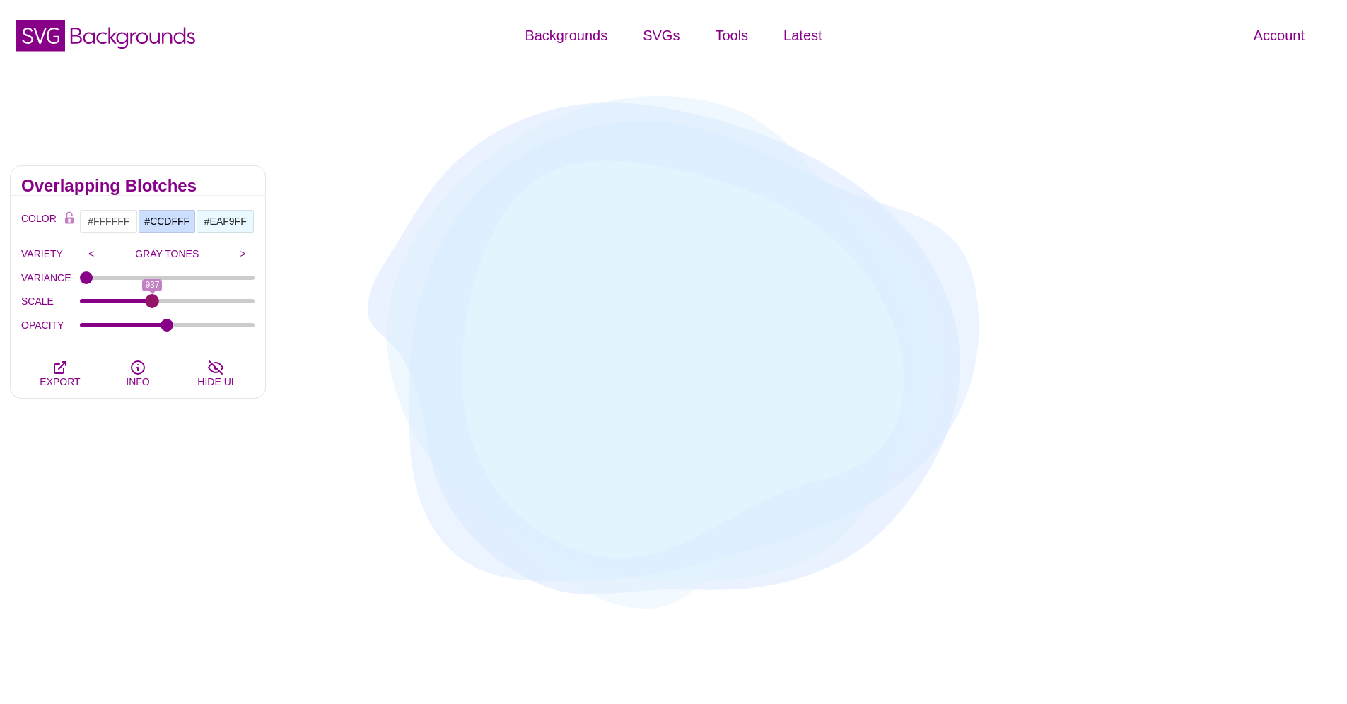
drag, startPoint x: 126, startPoint y: 301, endPoint x: 153, endPoint y: 303, distance: 27.0
type input "937"
click at [153, 303] on input "SCALE" at bounding box center [167, 301] width 175 height 6
click at [64, 368] on icon "button" at bounding box center [60, 367] width 17 height 17
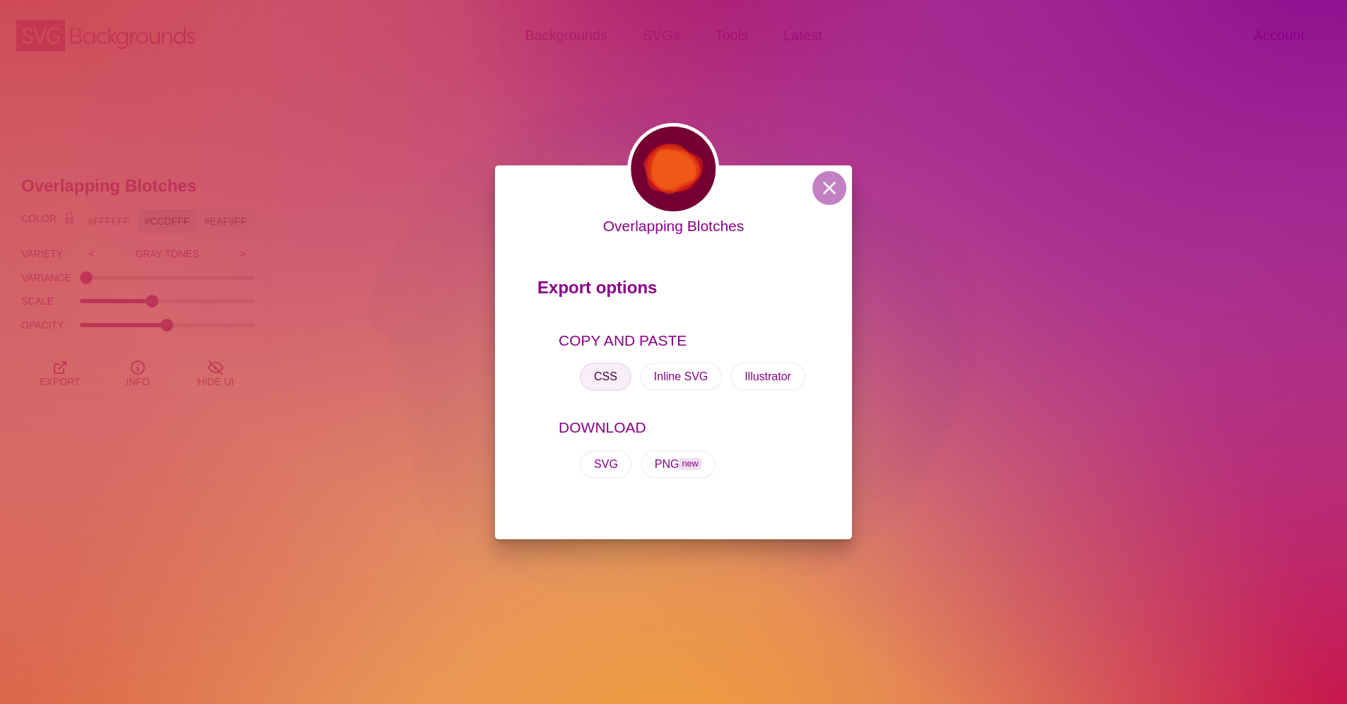
click at [608, 371] on button "CSS" at bounding box center [606, 377] width 52 height 28
click at [839, 198] on button at bounding box center [830, 188] width 34 height 34
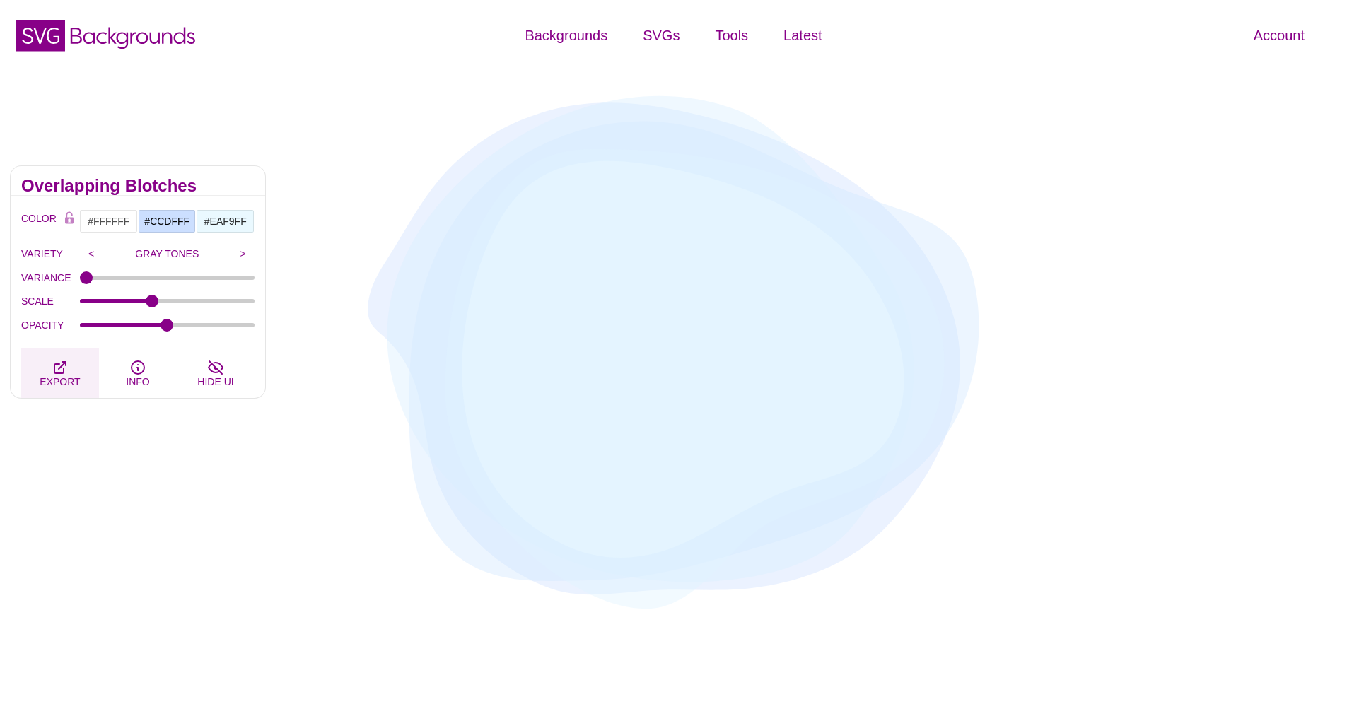
click at [71, 373] on button "EXPORT" at bounding box center [60, 374] width 78 height 50
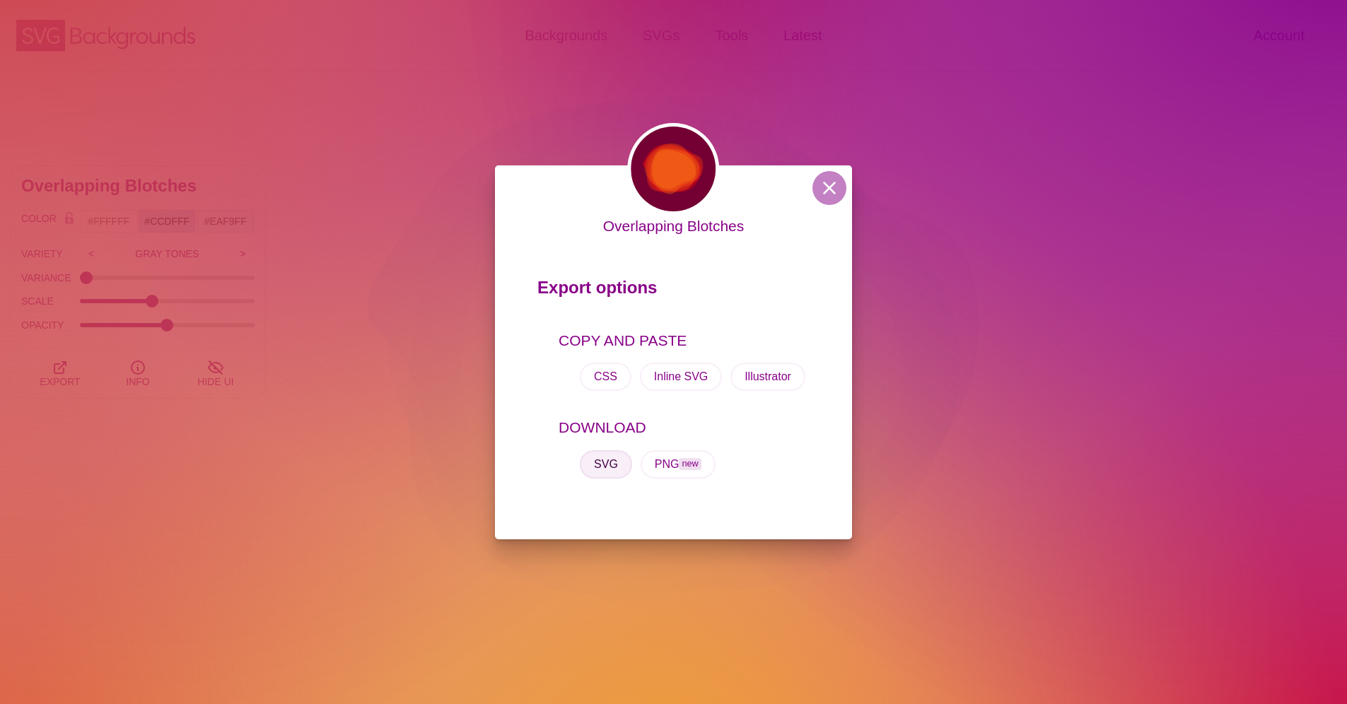
click at [598, 466] on button "SVG" at bounding box center [606, 464] width 52 height 28
